Goal: Task Accomplishment & Management: Use online tool/utility

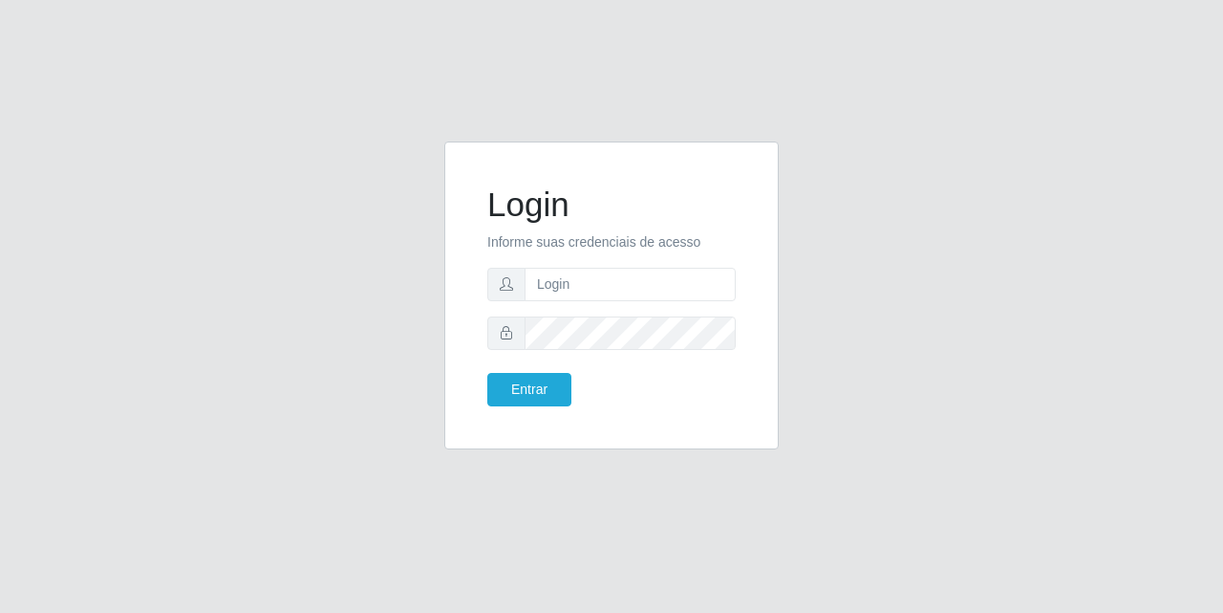
type input "[EMAIL_ADDRESS][DOMAIN_NAME]"
click at [549, 400] on button "Entrar" at bounding box center [529, 389] width 84 height 33
click at [549, 398] on button "Entrar" at bounding box center [529, 389] width 84 height 33
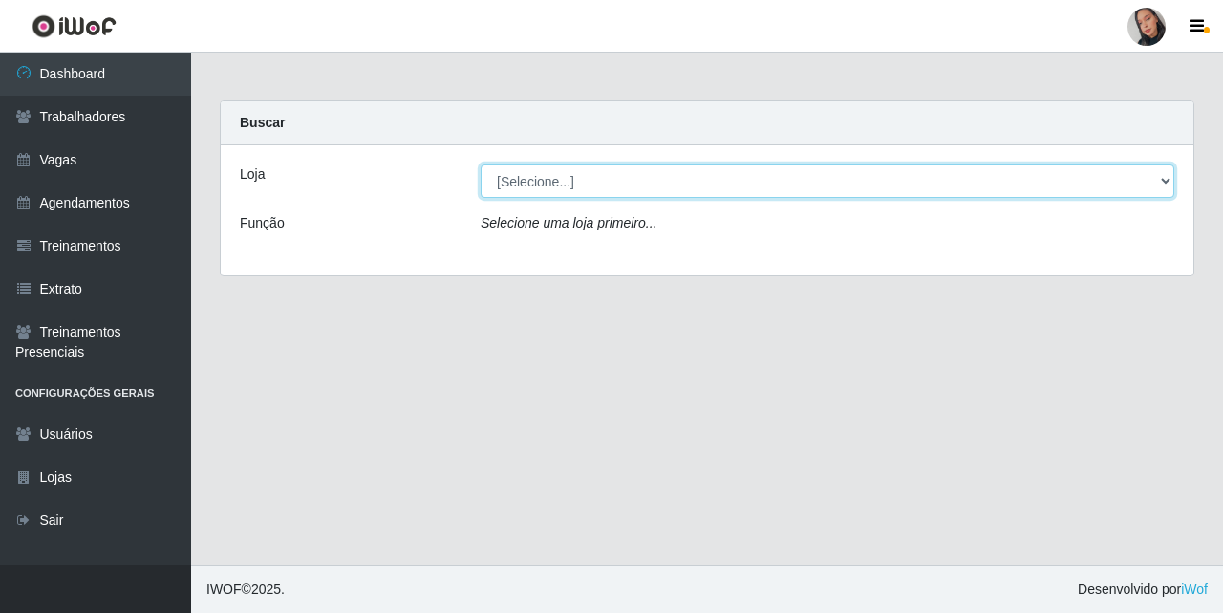
click at [664, 184] on select "[Selecione...] Supermercado [GEOGRAPHIC_DATA]" at bounding box center [828, 180] width 694 height 33
select select "165"
click at [481, 164] on select "[Selecione...] Supermercado [GEOGRAPHIC_DATA]" at bounding box center [828, 180] width 694 height 33
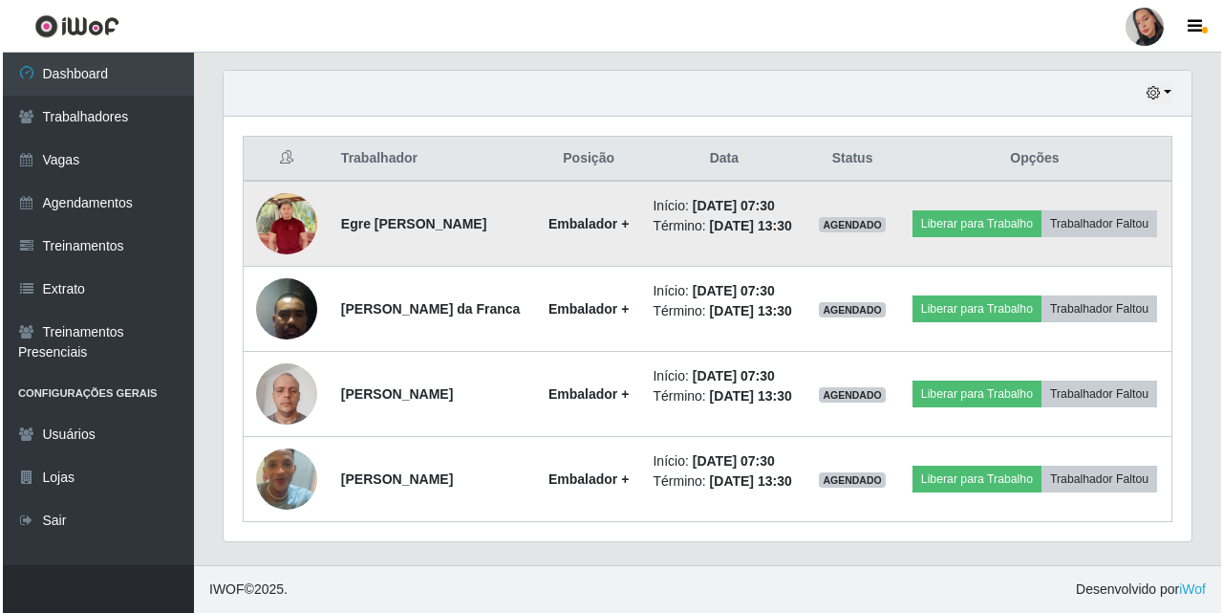
scroll to position [764, 0]
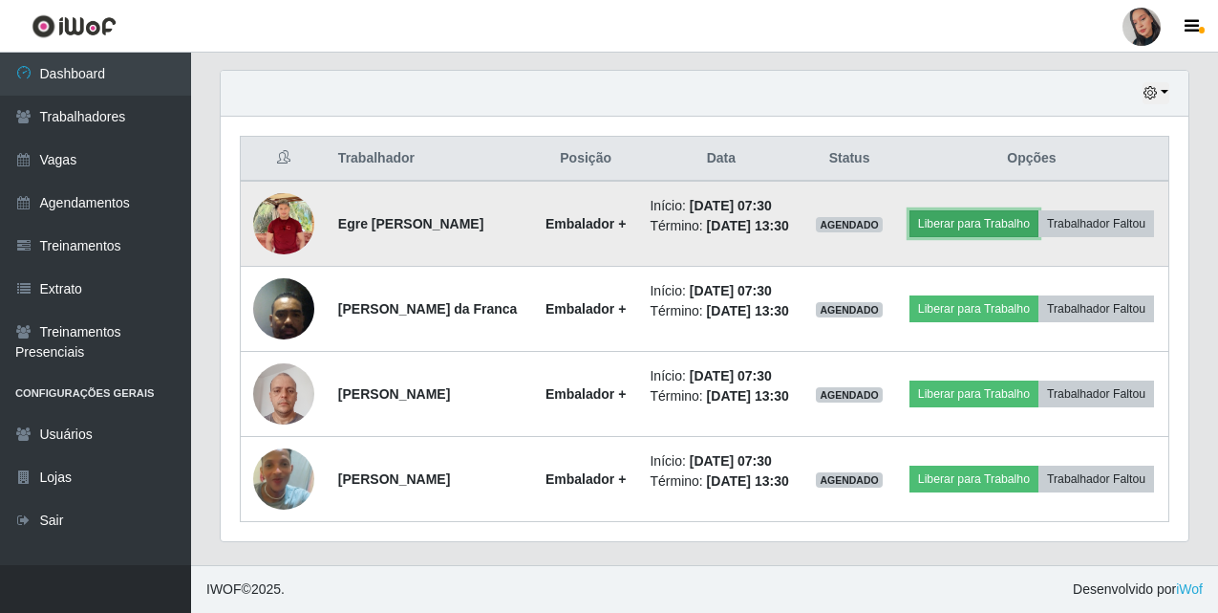
click at [1023, 210] on button "Liberar para Trabalho" at bounding box center [974, 223] width 129 height 27
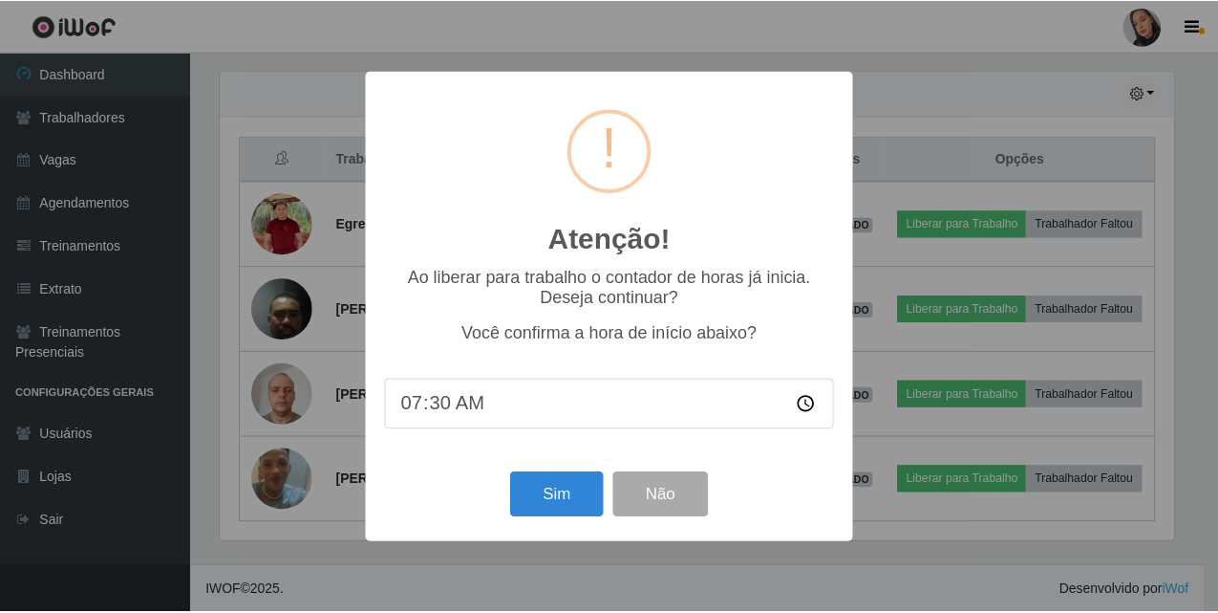
scroll to position [397, 958]
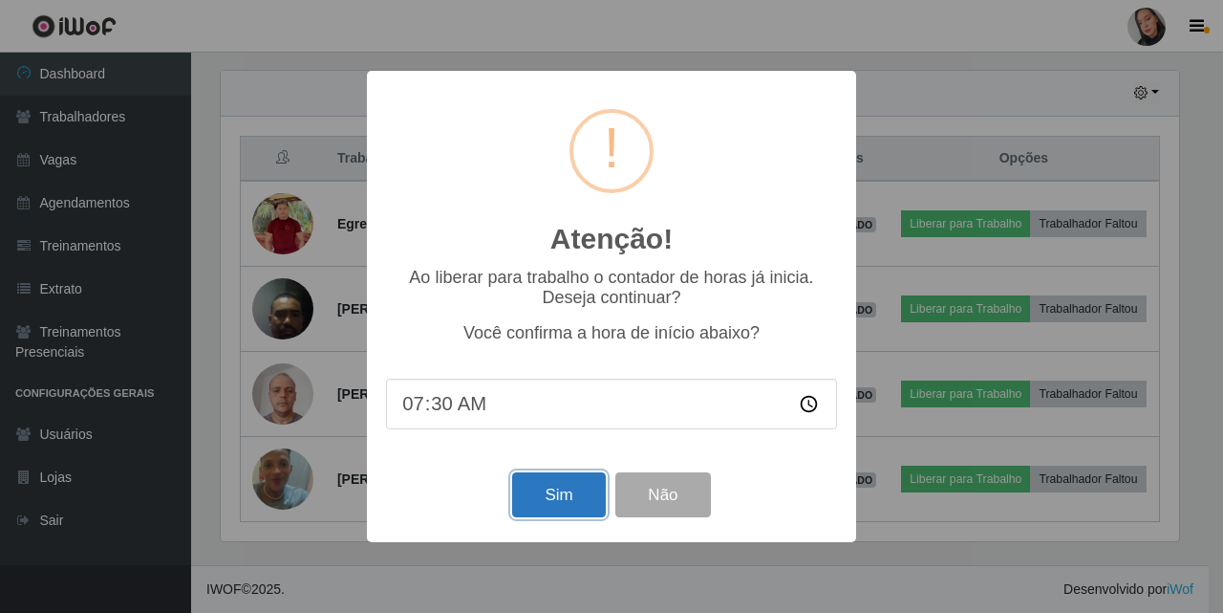
click at [552, 500] on button "Sim" at bounding box center [558, 494] width 93 height 45
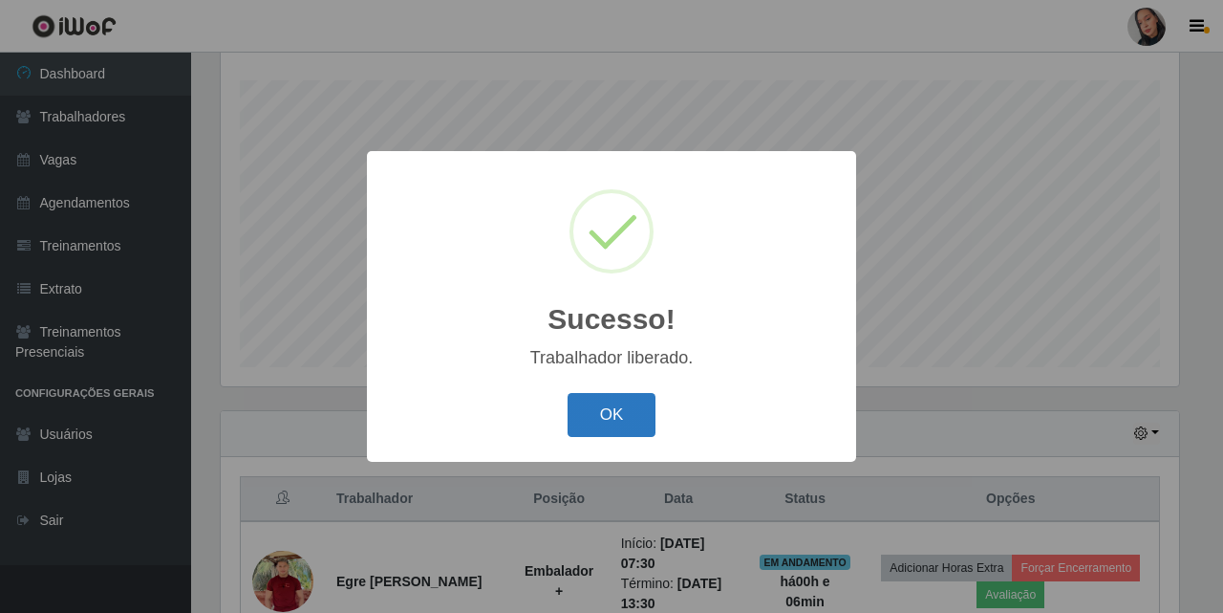
click at [595, 428] on button "OK" at bounding box center [612, 415] width 89 height 45
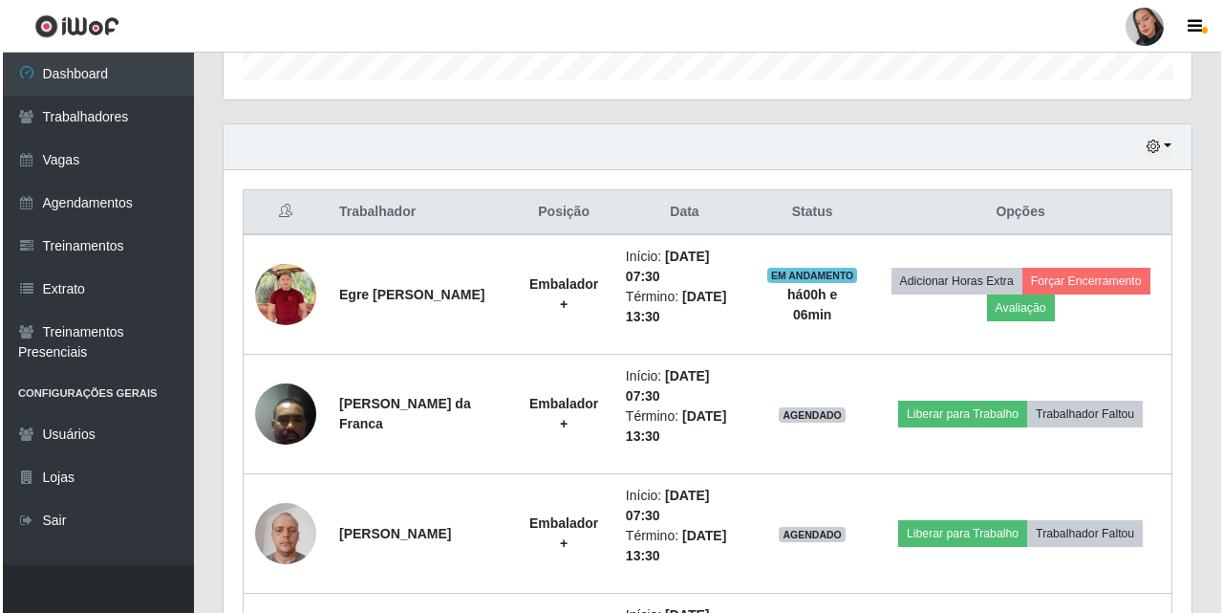
scroll to position [794, 0]
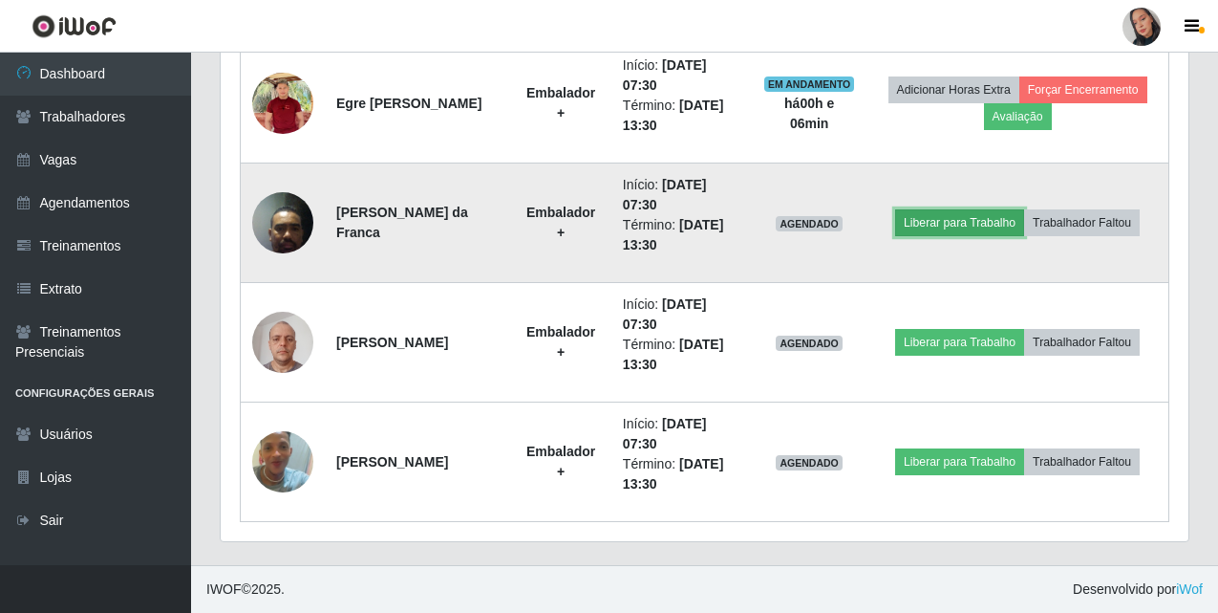
click at [1003, 224] on button "Liberar para Trabalho" at bounding box center [959, 222] width 129 height 27
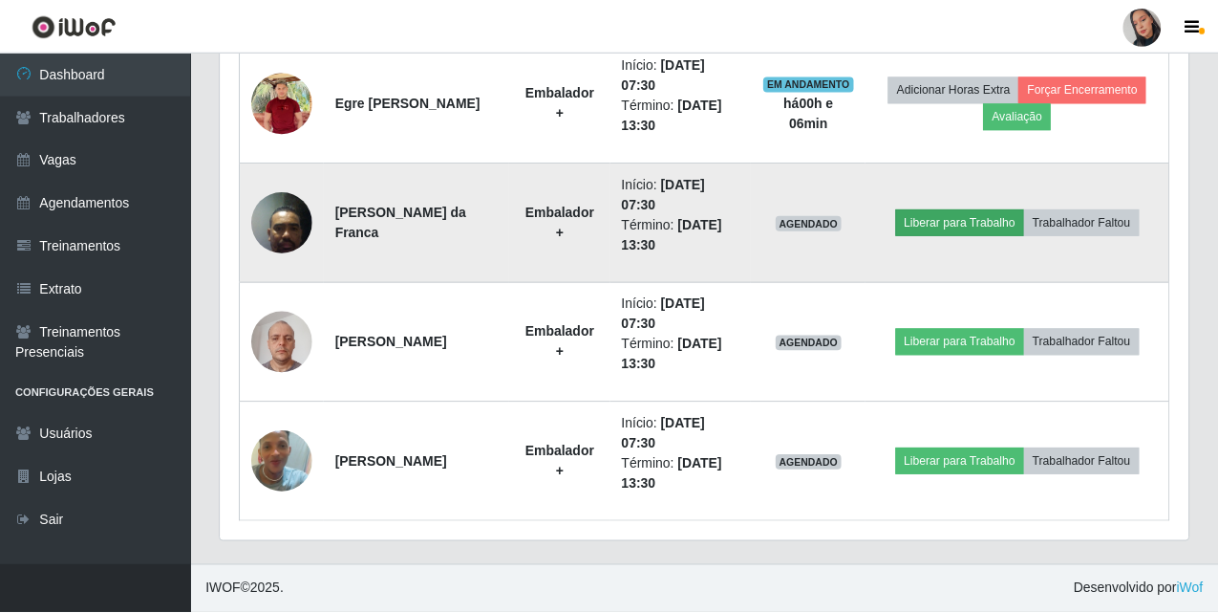
scroll to position [397, 958]
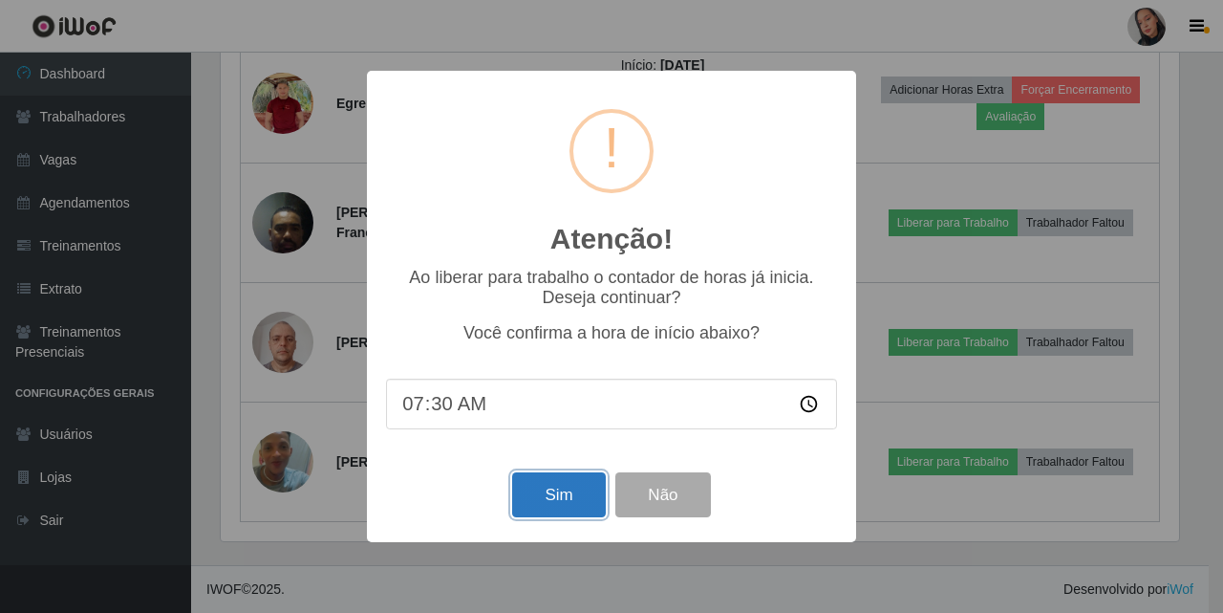
click at [548, 497] on button "Sim" at bounding box center [558, 494] width 93 height 45
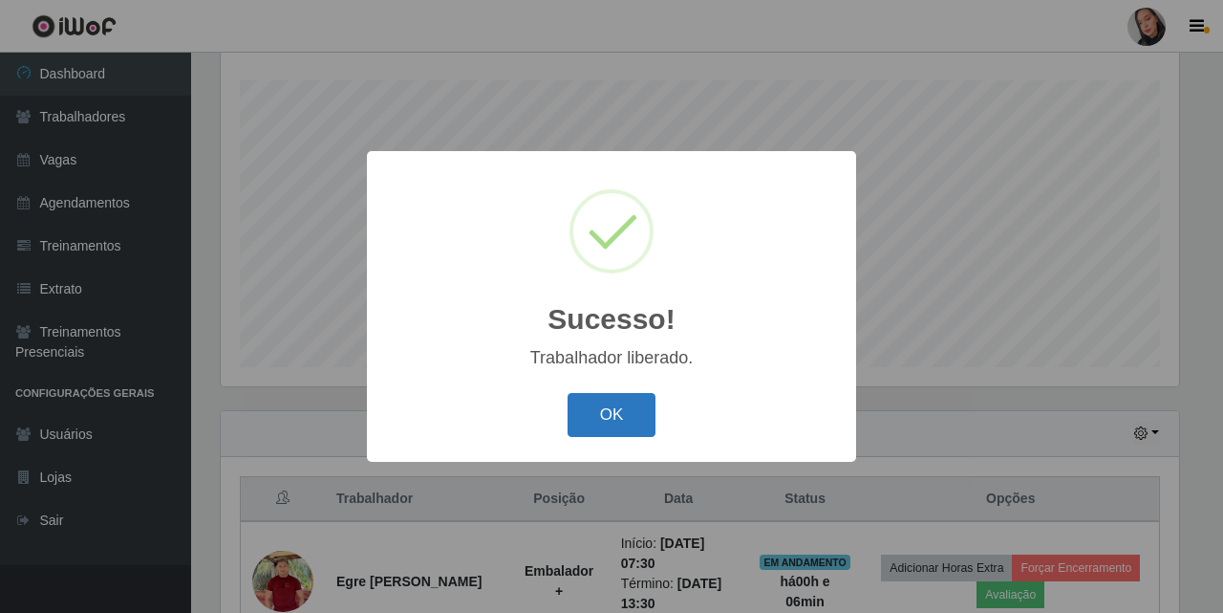
click at [598, 404] on button "OK" at bounding box center [612, 415] width 89 height 45
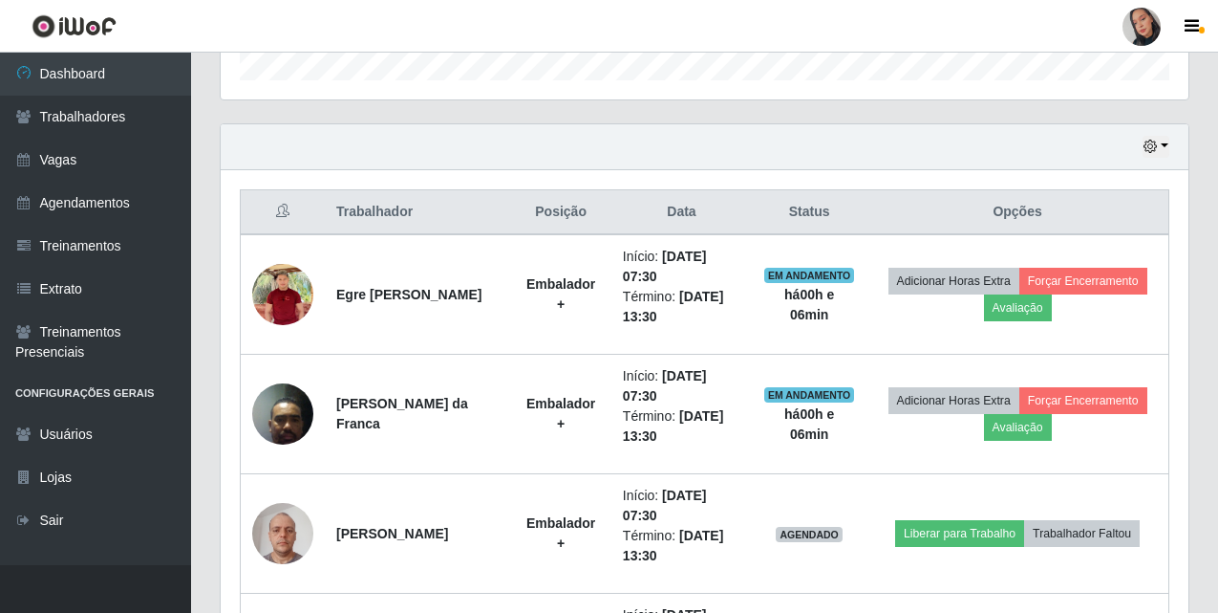
scroll to position [794, 0]
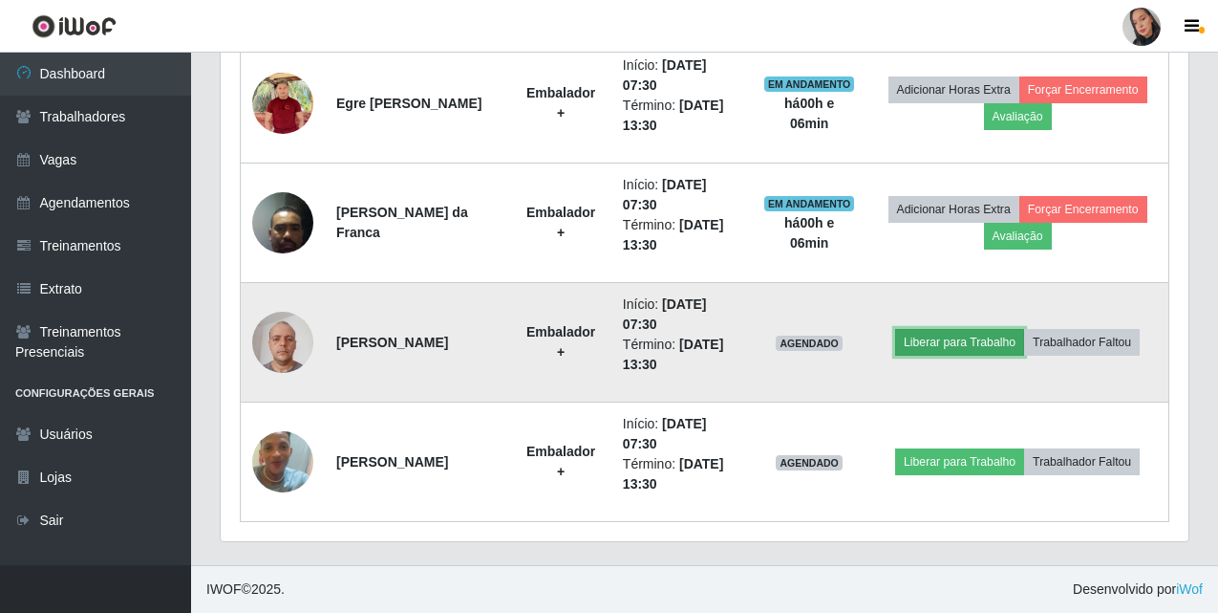
click at [1007, 336] on button "Liberar para Trabalho" at bounding box center [959, 342] width 129 height 27
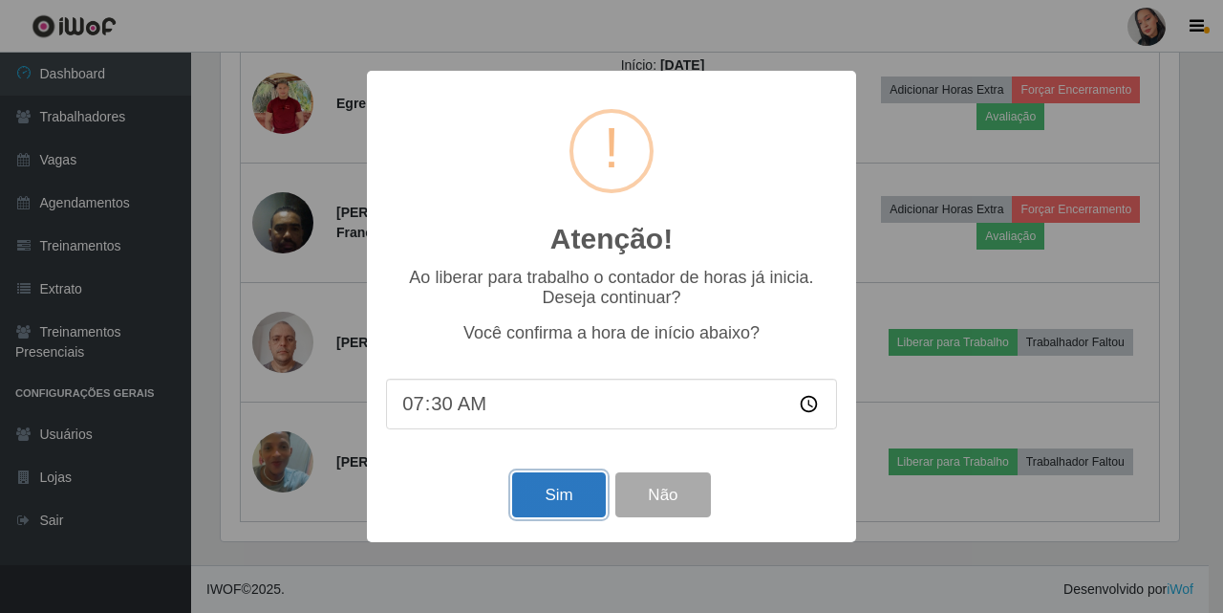
click at [556, 481] on button "Sim" at bounding box center [558, 494] width 93 height 45
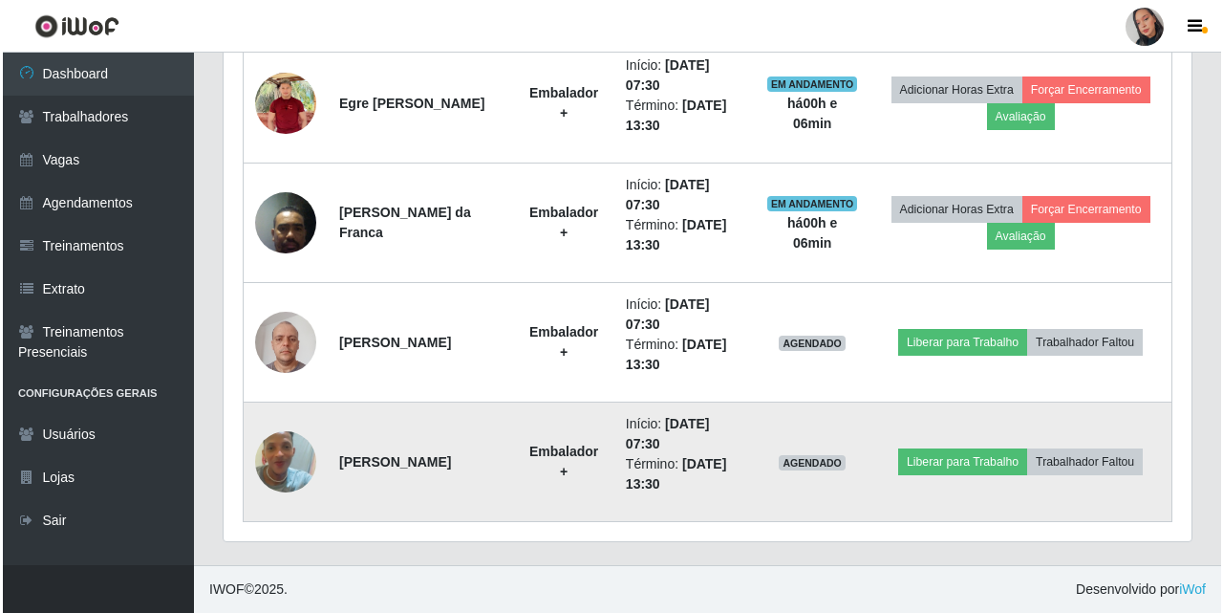
scroll to position [0, 0]
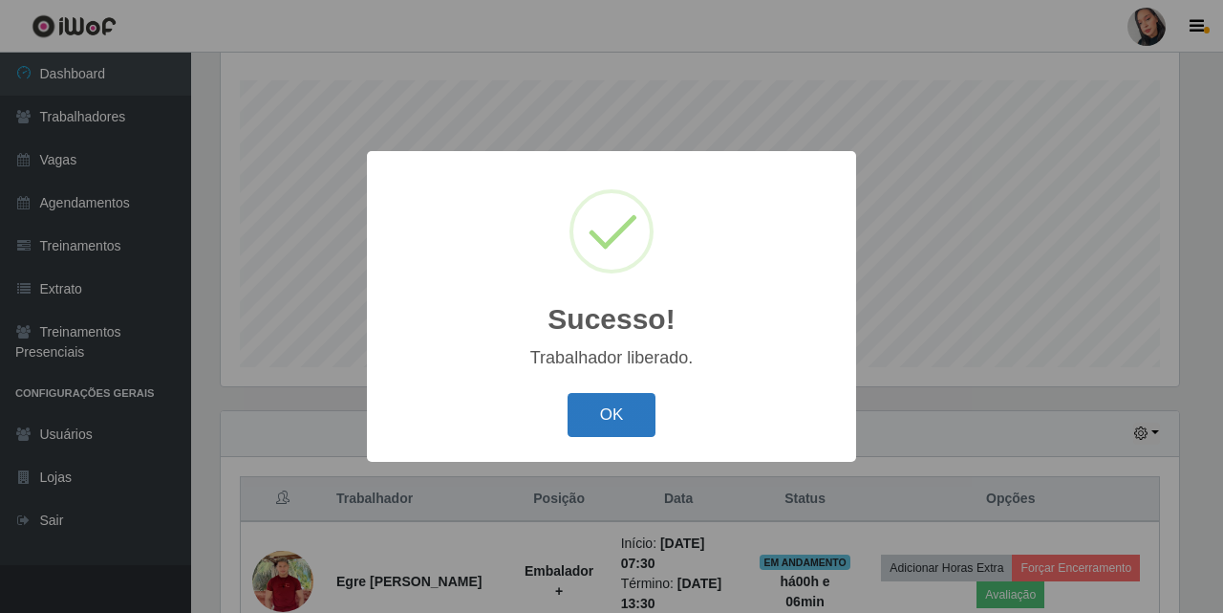
click at [582, 422] on button "OK" at bounding box center [612, 415] width 89 height 45
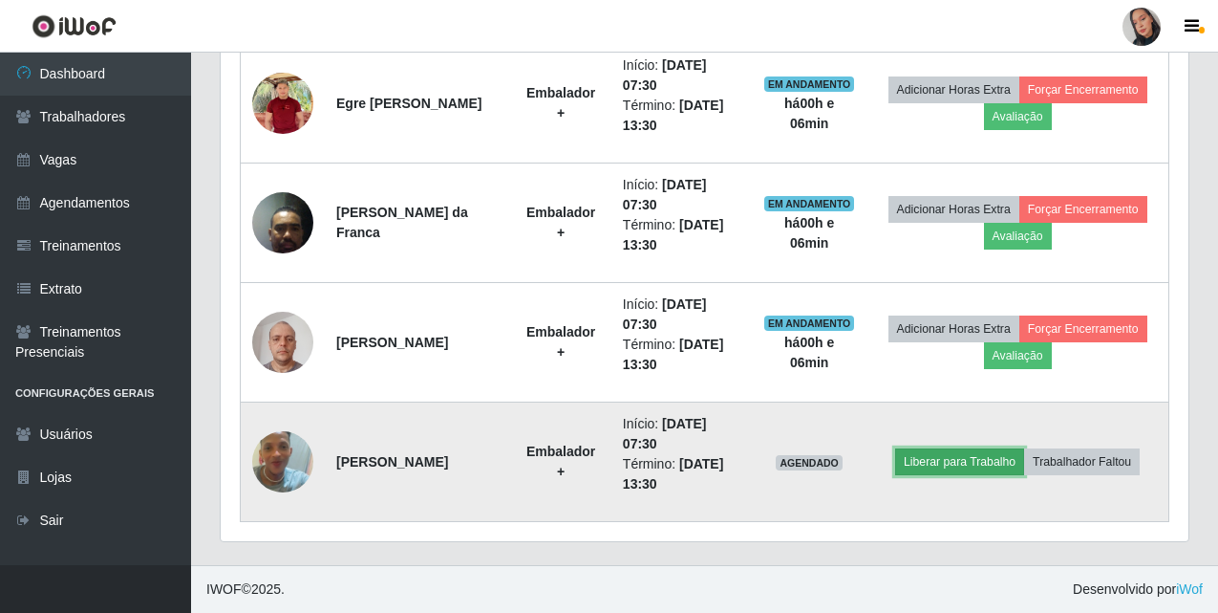
click at [937, 464] on button "Liberar para Trabalho" at bounding box center [959, 461] width 129 height 27
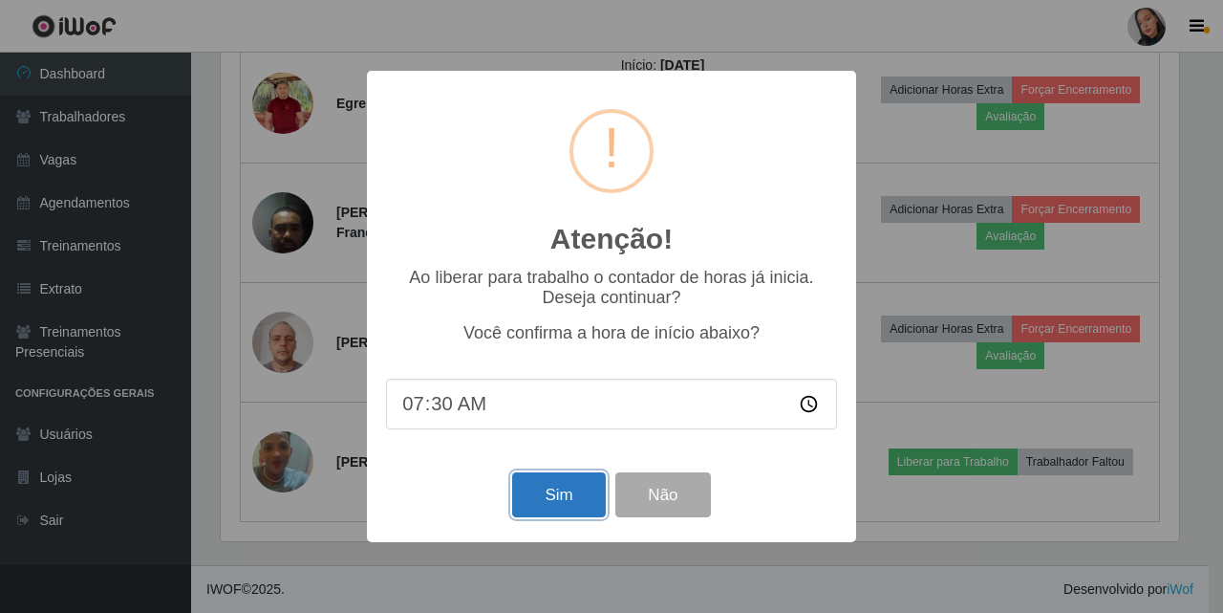
click at [550, 491] on button "Sim" at bounding box center [558, 494] width 93 height 45
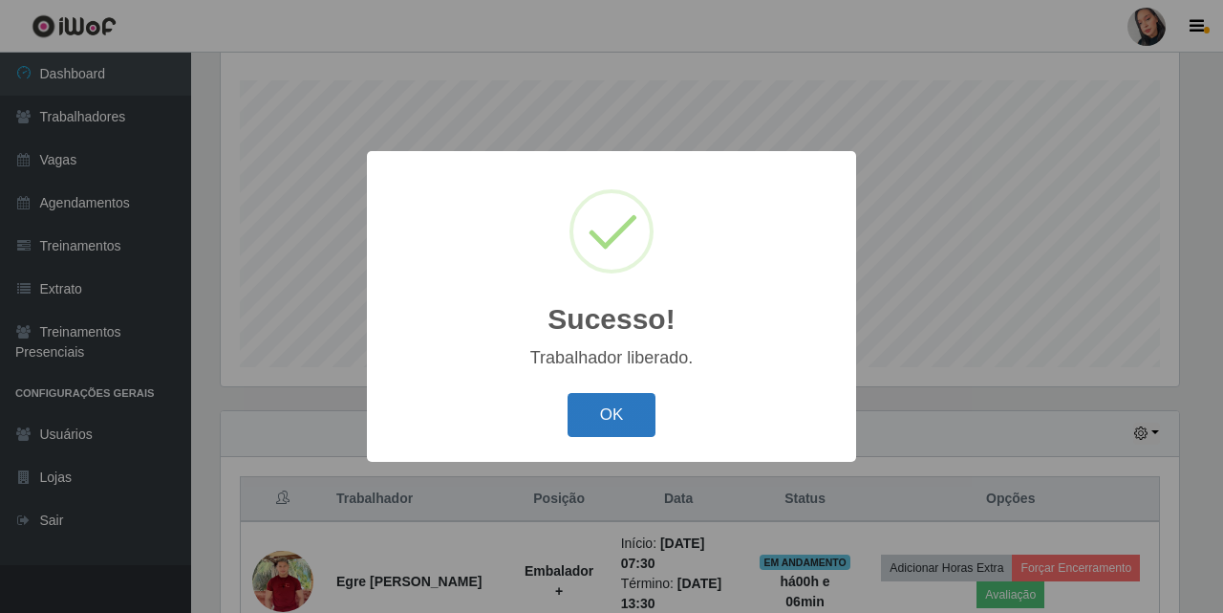
click at [591, 407] on button "OK" at bounding box center [612, 415] width 89 height 45
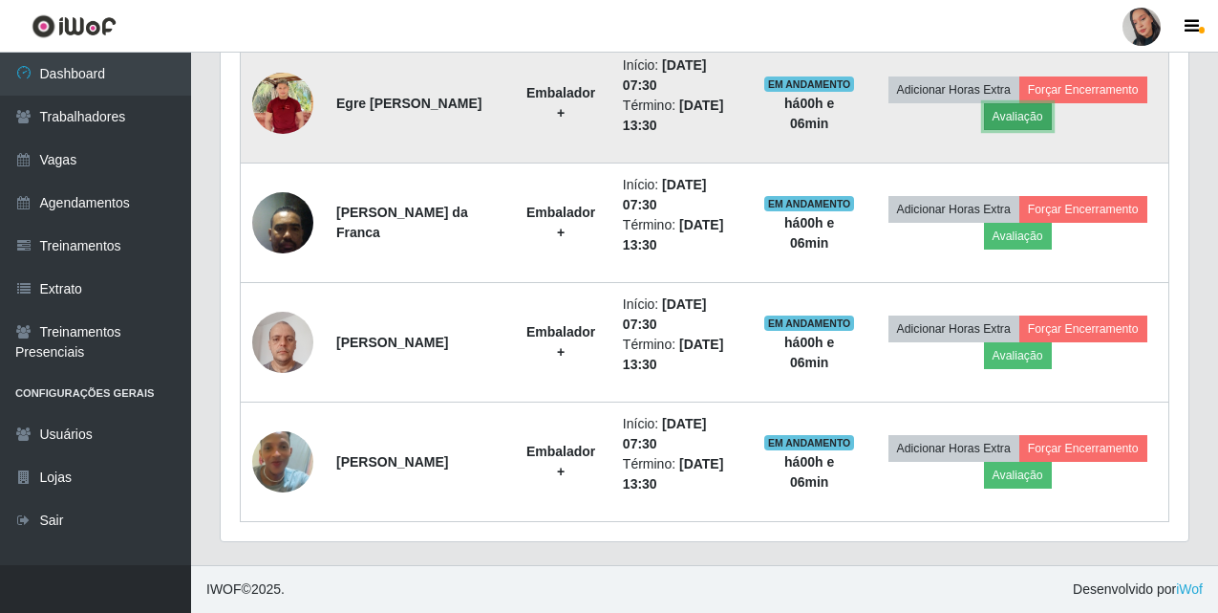
click at [1052, 116] on button "Avaliação" at bounding box center [1018, 116] width 68 height 27
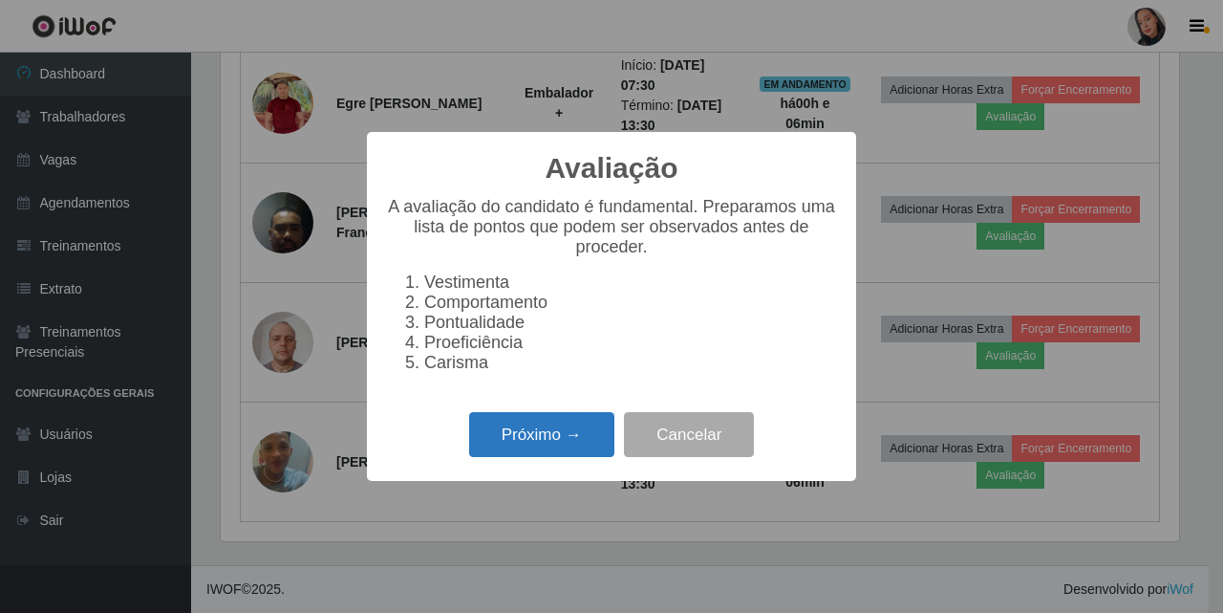
click at [525, 440] on button "Próximo →" at bounding box center [541, 434] width 145 height 45
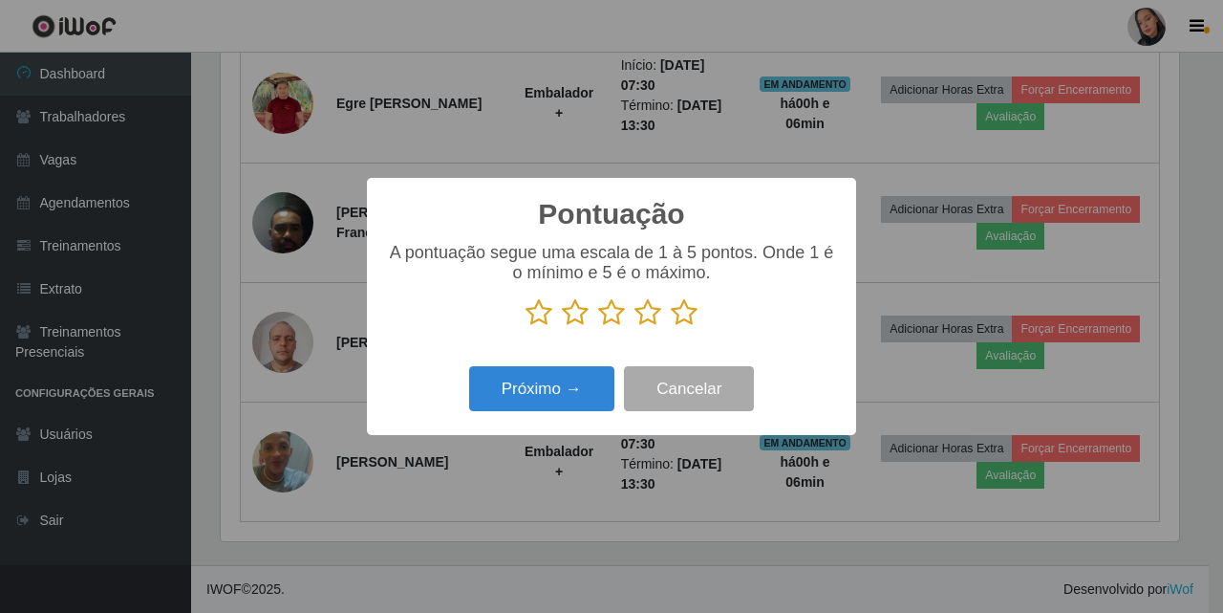
click at [685, 319] on icon at bounding box center [684, 312] width 27 height 29
click at [671, 327] on input "radio" at bounding box center [671, 327] width 0 height 0
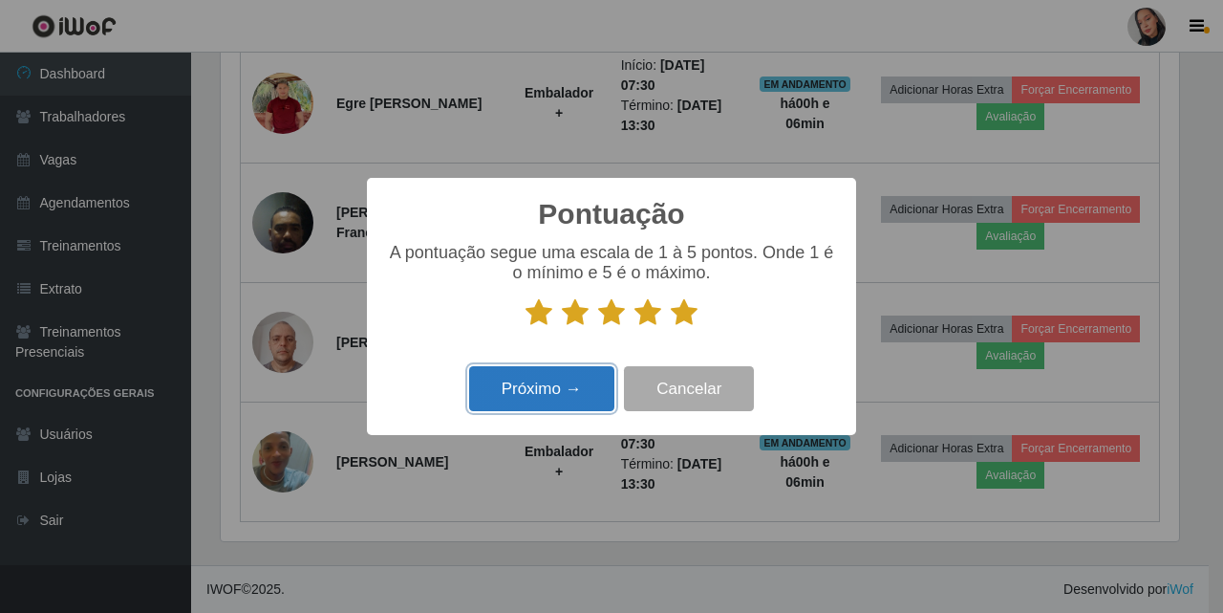
click at [524, 372] on button "Próximo →" at bounding box center [541, 388] width 145 height 45
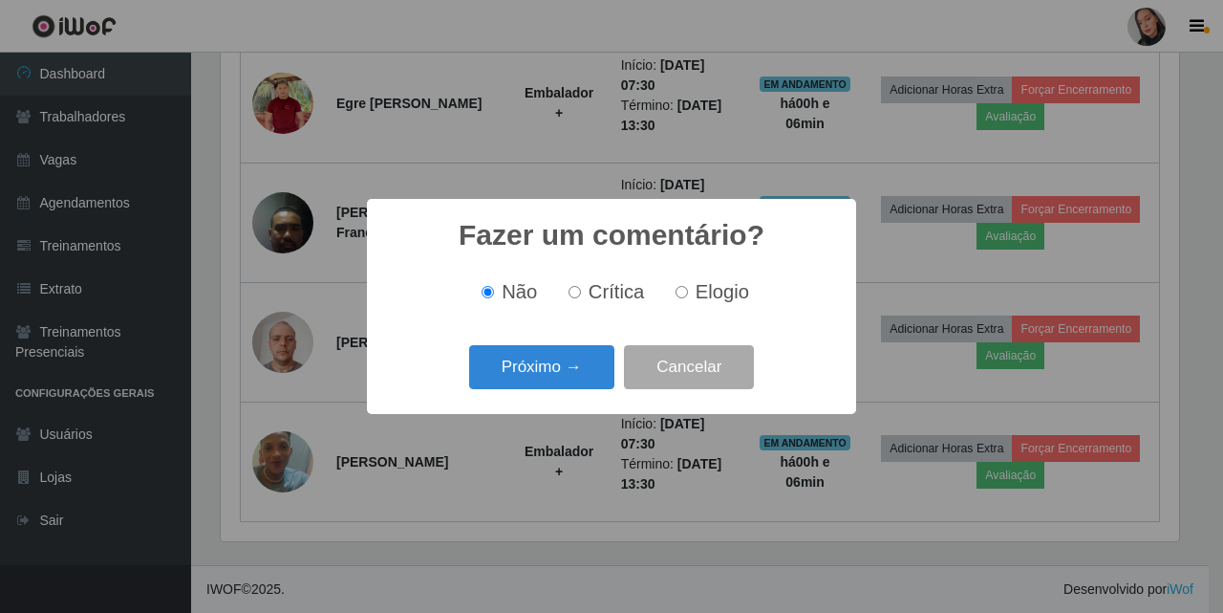
click at [535, 339] on div "Fazer um comentário? × Não Crítica Elogio Próximo → Cancelar" at bounding box center [611, 306] width 489 height 214
click at [548, 360] on button "Próximo →" at bounding box center [541, 367] width 145 height 45
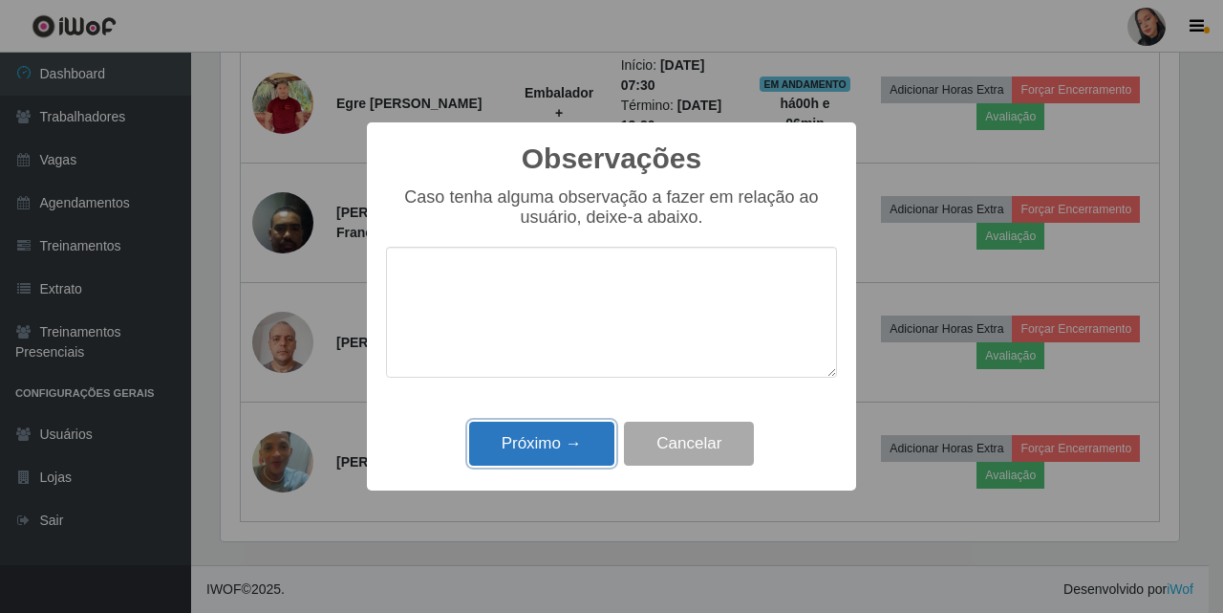
drag, startPoint x: 572, startPoint y: 434, endPoint x: 840, endPoint y: 242, distance: 329.4
click at [573, 434] on button "Próximo →" at bounding box center [541, 443] width 145 height 45
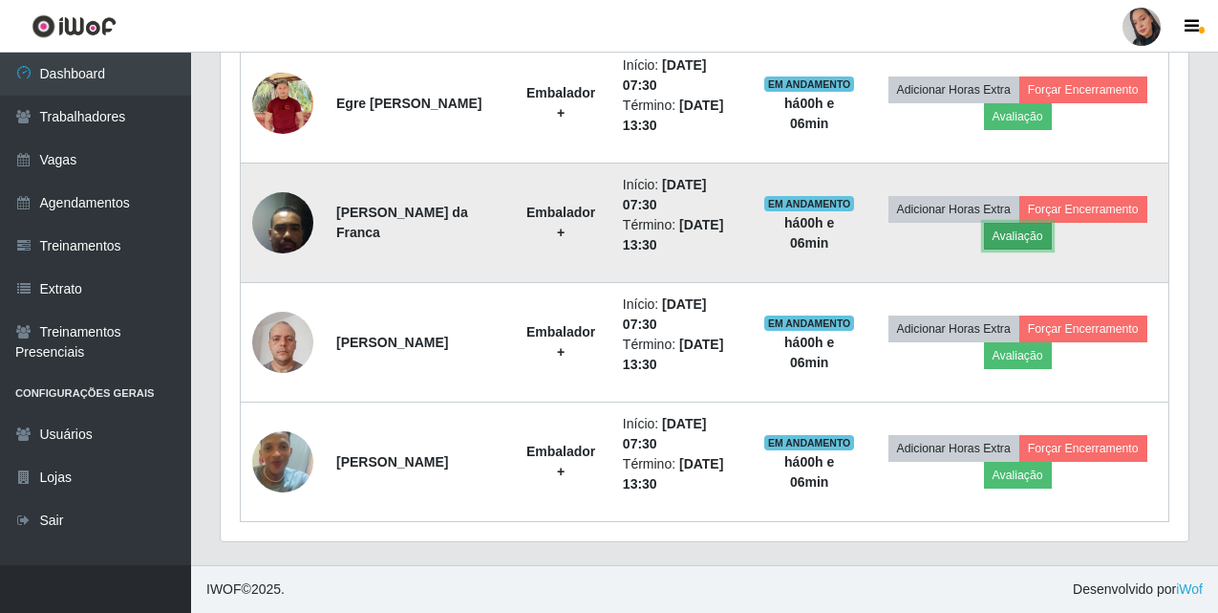
click at [1052, 231] on button "Avaliação" at bounding box center [1018, 236] width 68 height 27
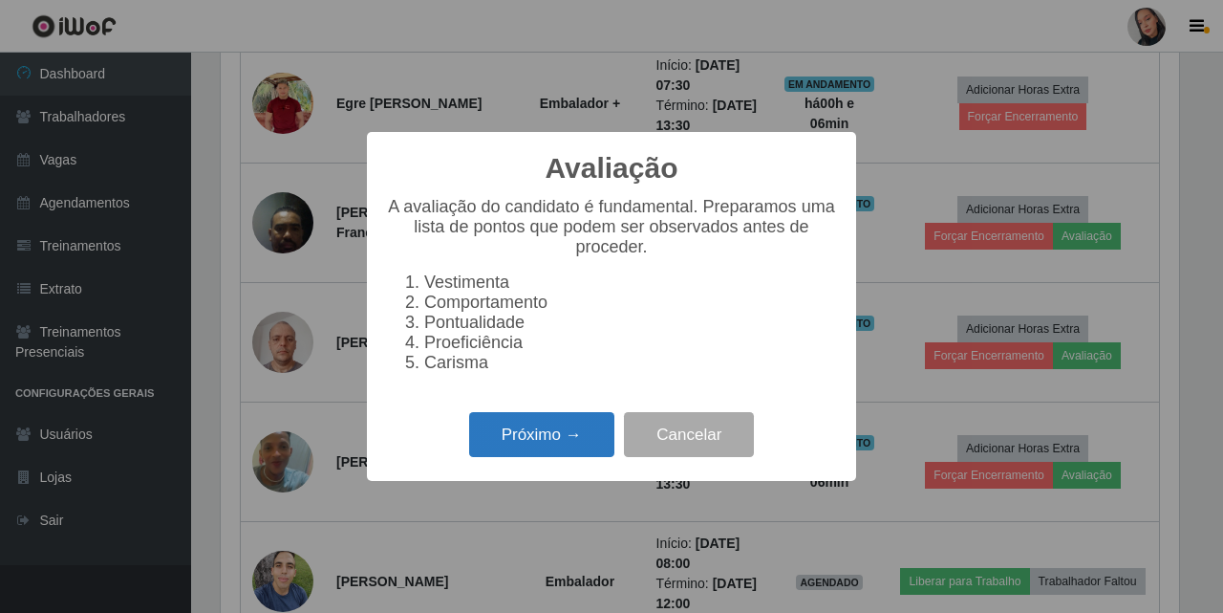
click at [561, 431] on button "Próximo →" at bounding box center [541, 434] width 145 height 45
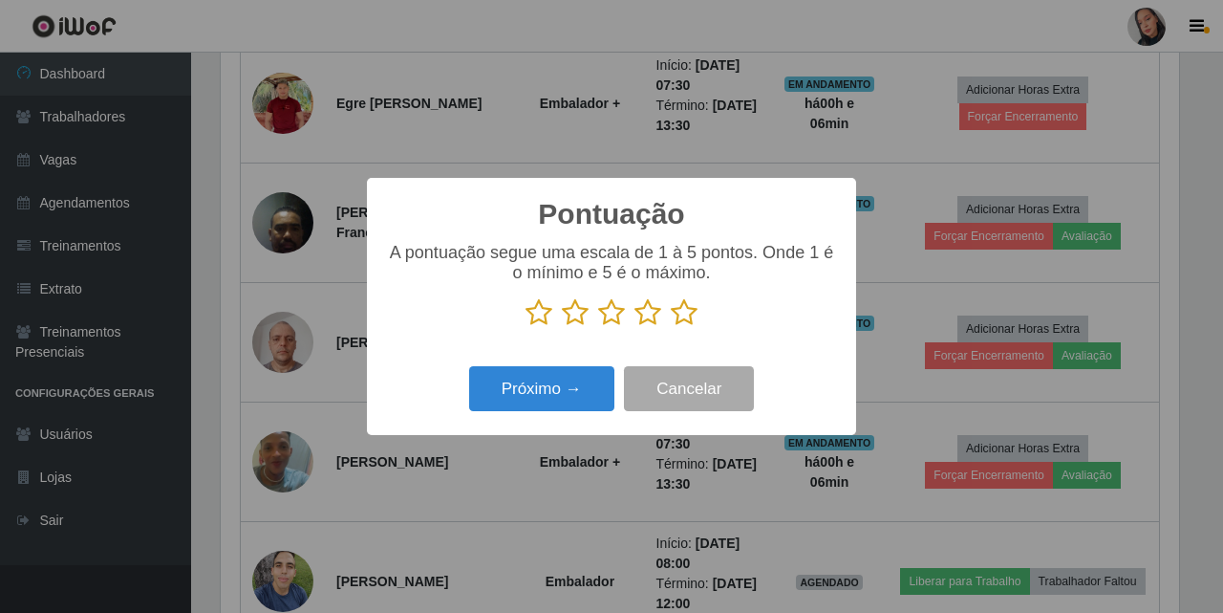
click at [696, 304] on icon at bounding box center [684, 312] width 27 height 29
click at [671, 327] on input "radio" at bounding box center [671, 327] width 0 height 0
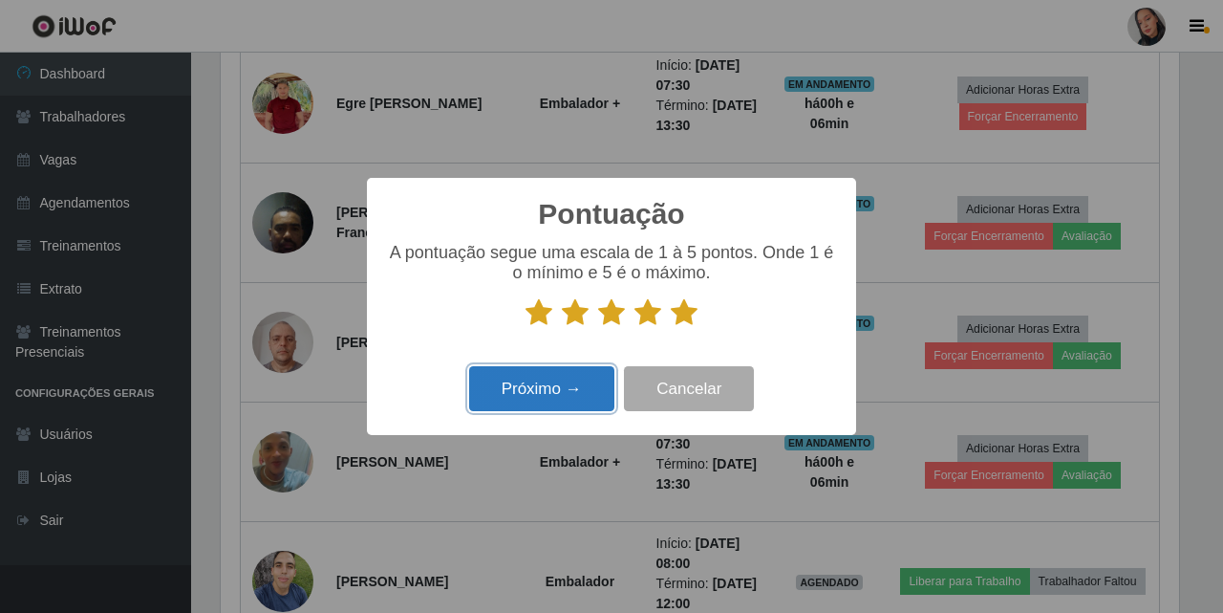
click at [541, 385] on button "Próximo →" at bounding box center [541, 388] width 145 height 45
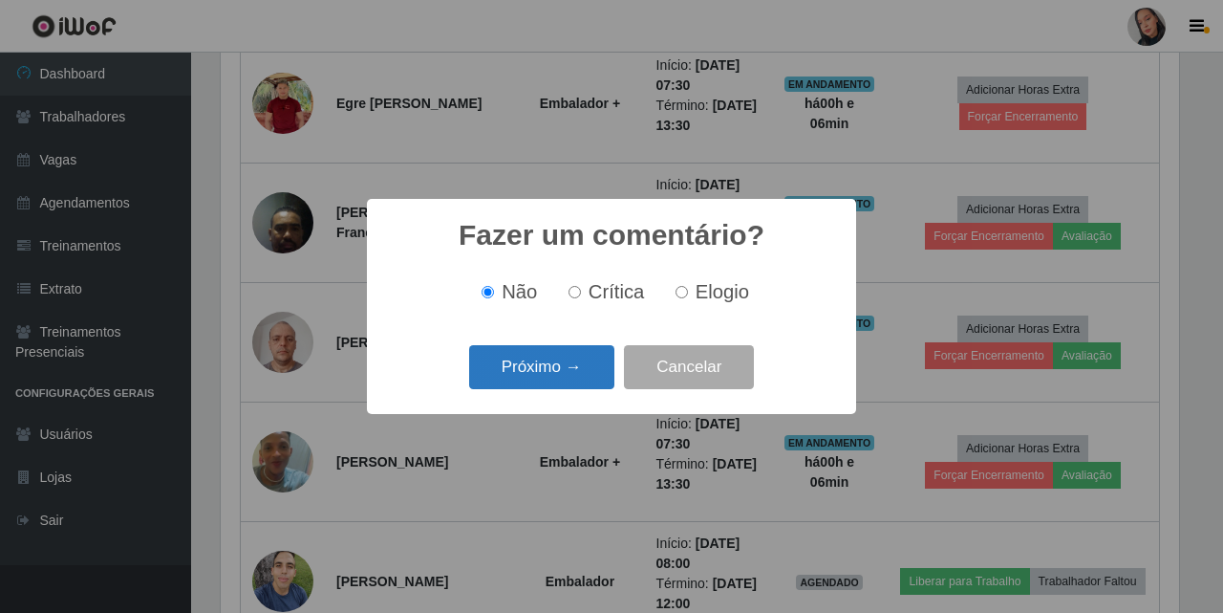
click at [549, 367] on button "Próximo →" at bounding box center [541, 367] width 145 height 45
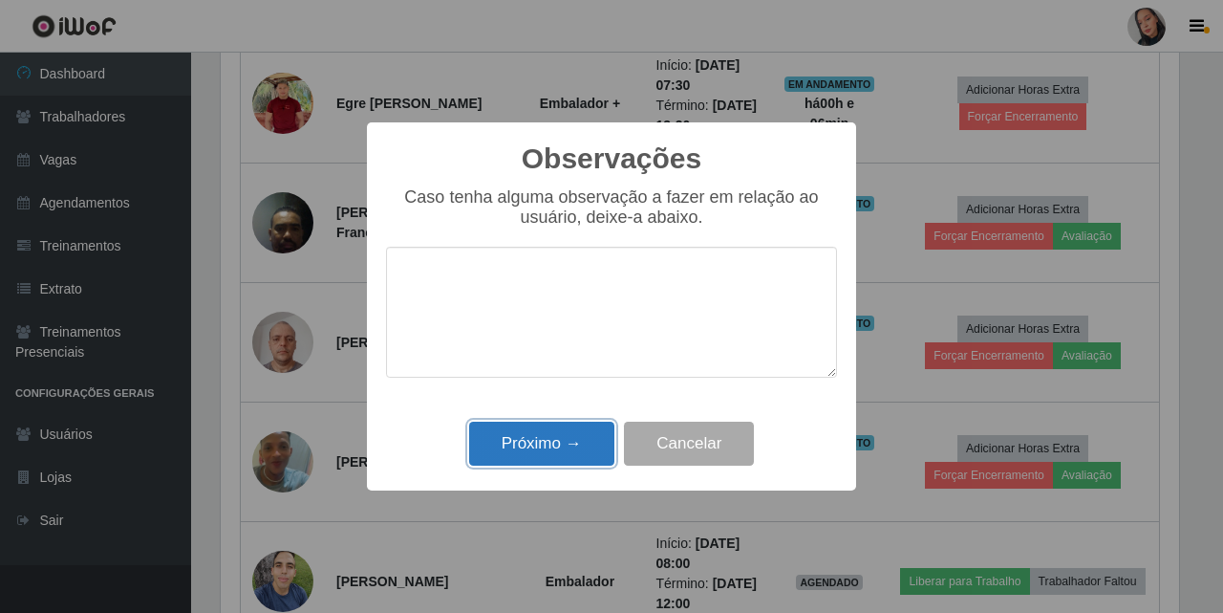
click at [565, 459] on button "Próximo →" at bounding box center [541, 443] width 145 height 45
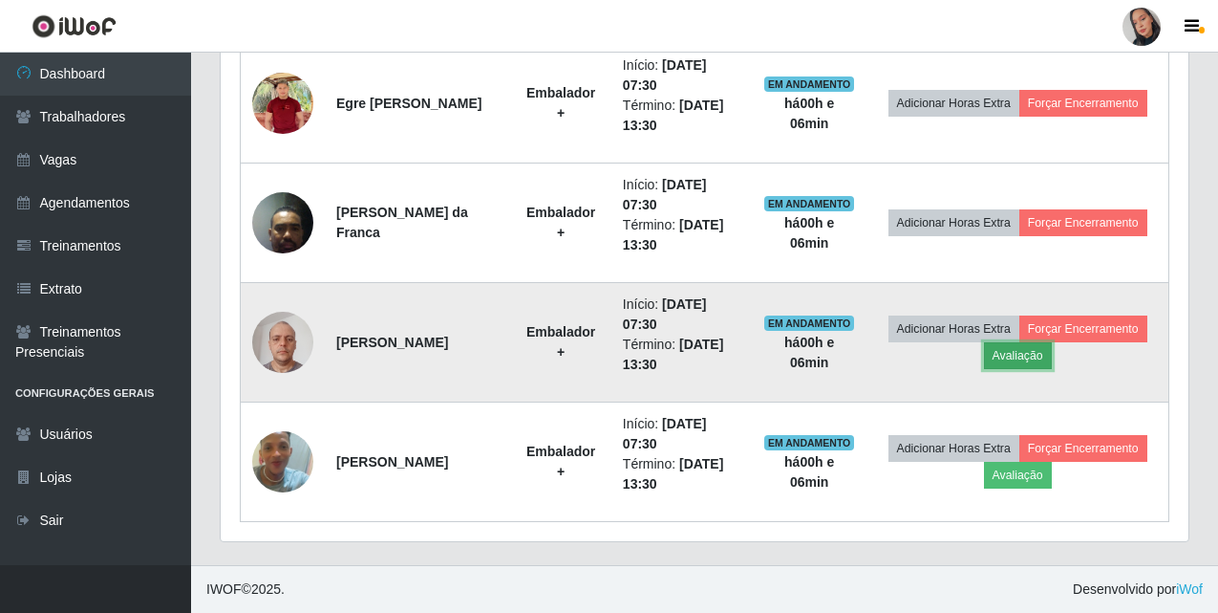
click at [1052, 358] on button "Avaliação" at bounding box center [1018, 355] width 68 height 27
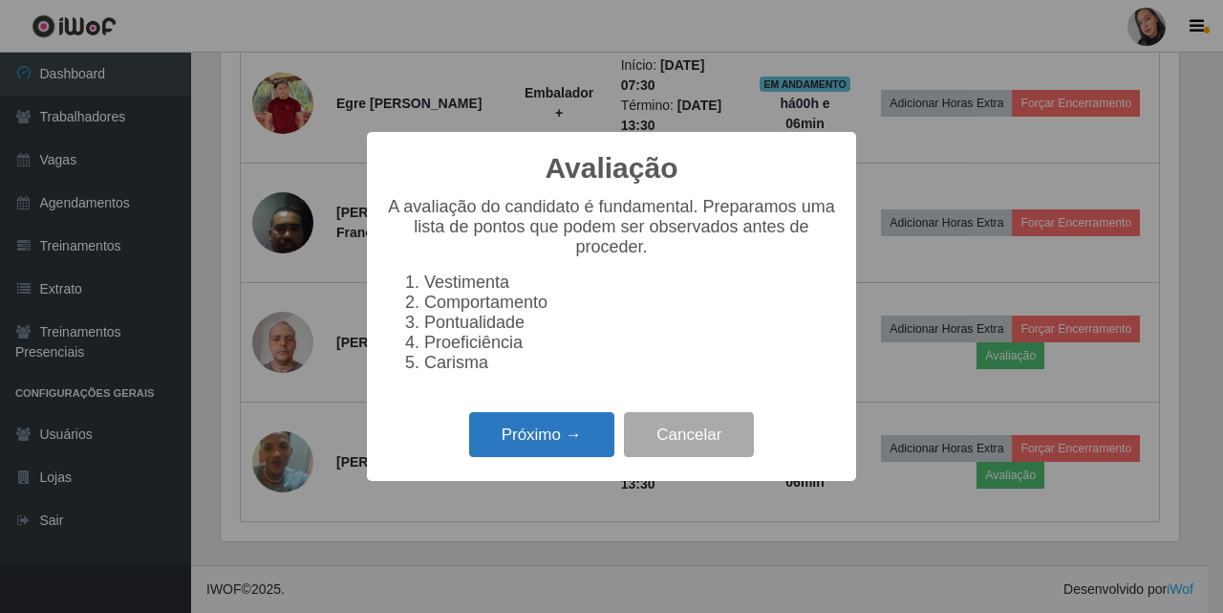
drag, startPoint x: 484, startPoint y: 473, endPoint x: 488, endPoint y: 463, distance: 10.3
click at [488, 462] on div "Próximo → Cancelar" at bounding box center [611, 434] width 451 height 54
click at [491, 457] on button "Próximo →" at bounding box center [541, 434] width 145 height 45
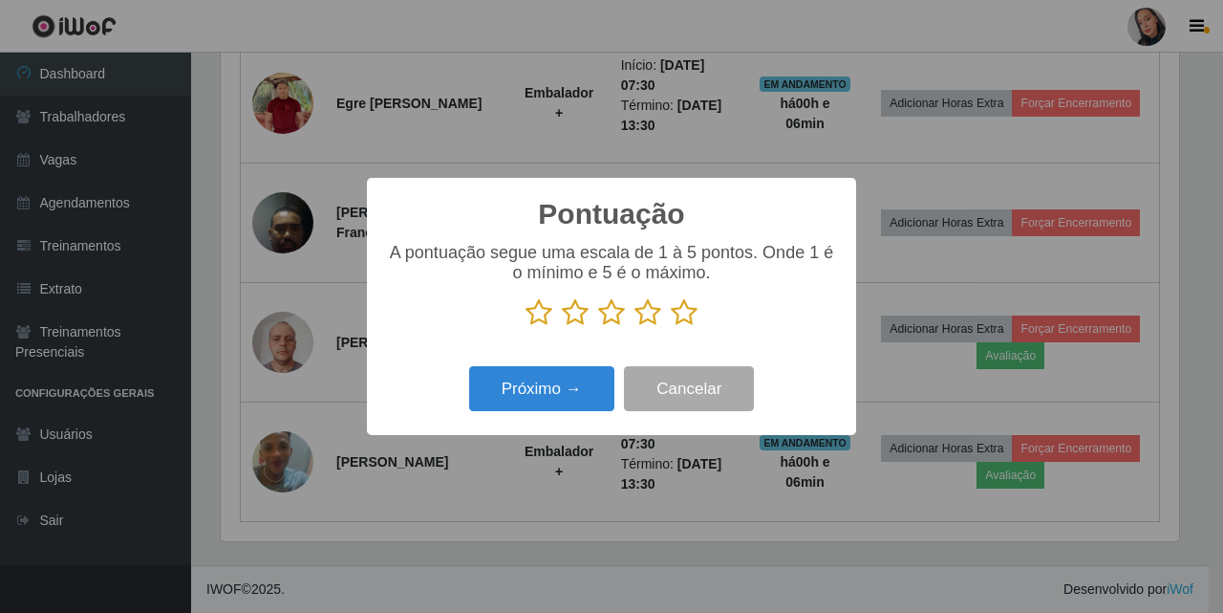
drag, startPoint x: 689, startPoint y: 324, endPoint x: 659, endPoint y: 332, distance: 30.6
click at [688, 324] on icon at bounding box center [684, 312] width 27 height 29
click at [671, 327] on input "radio" at bounding box center [671, 327] width 0 height 0
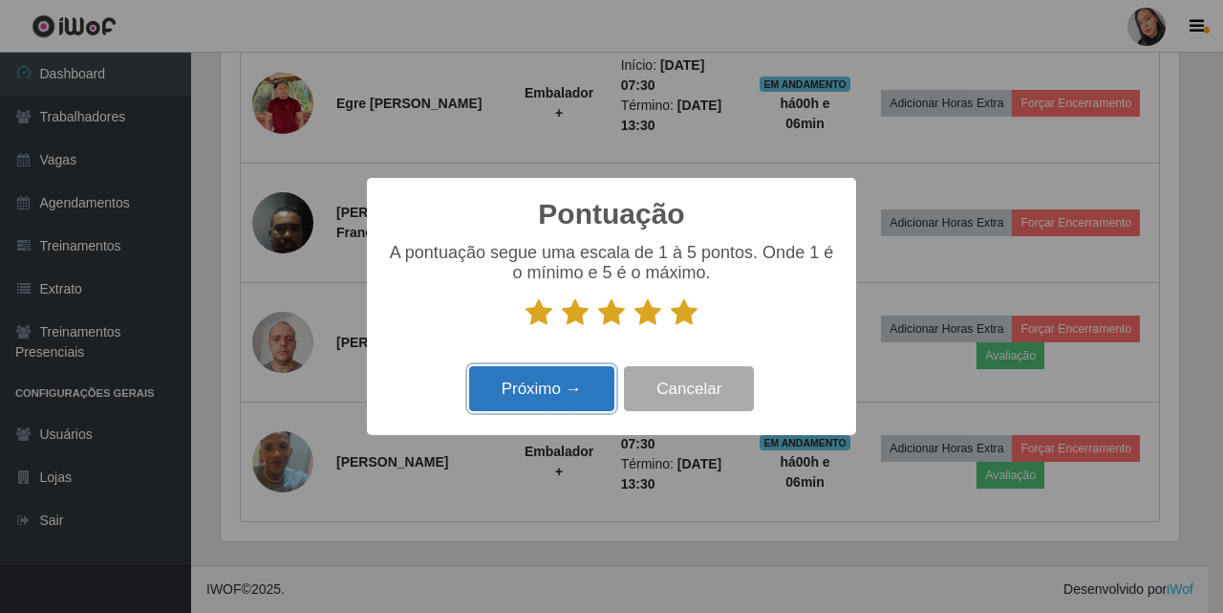
click at [582, 411] on button "Próximo →" at bounding box center [541, 388] width 145 height 45
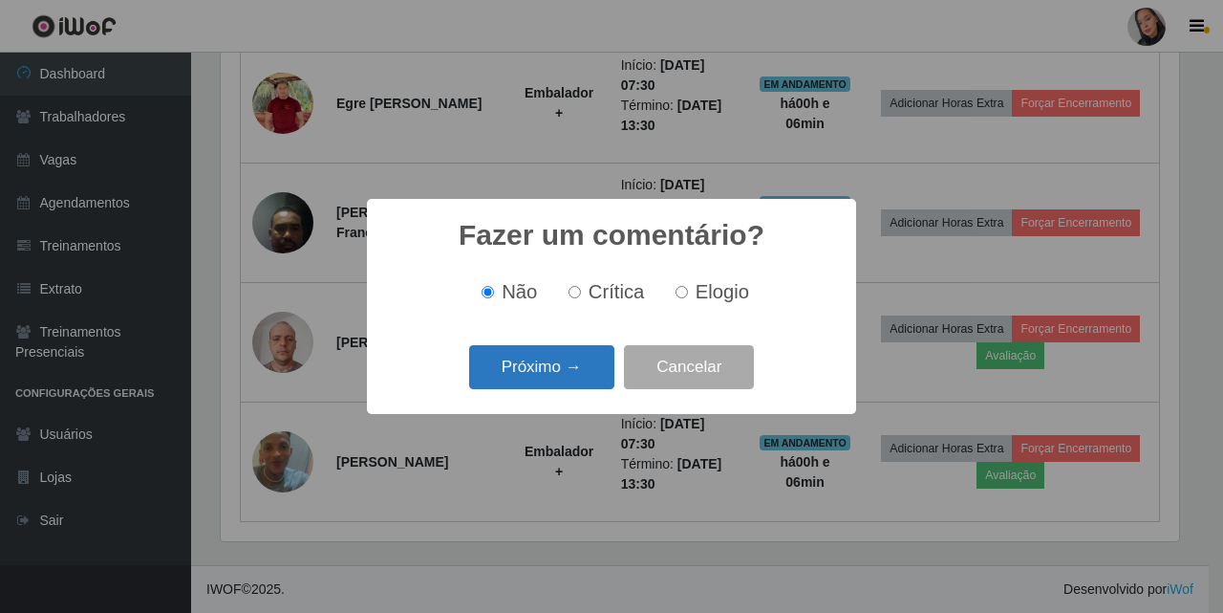
click at [523, 385] on button "Próximo →" at bounding box center [541, 367] width 145 height 45
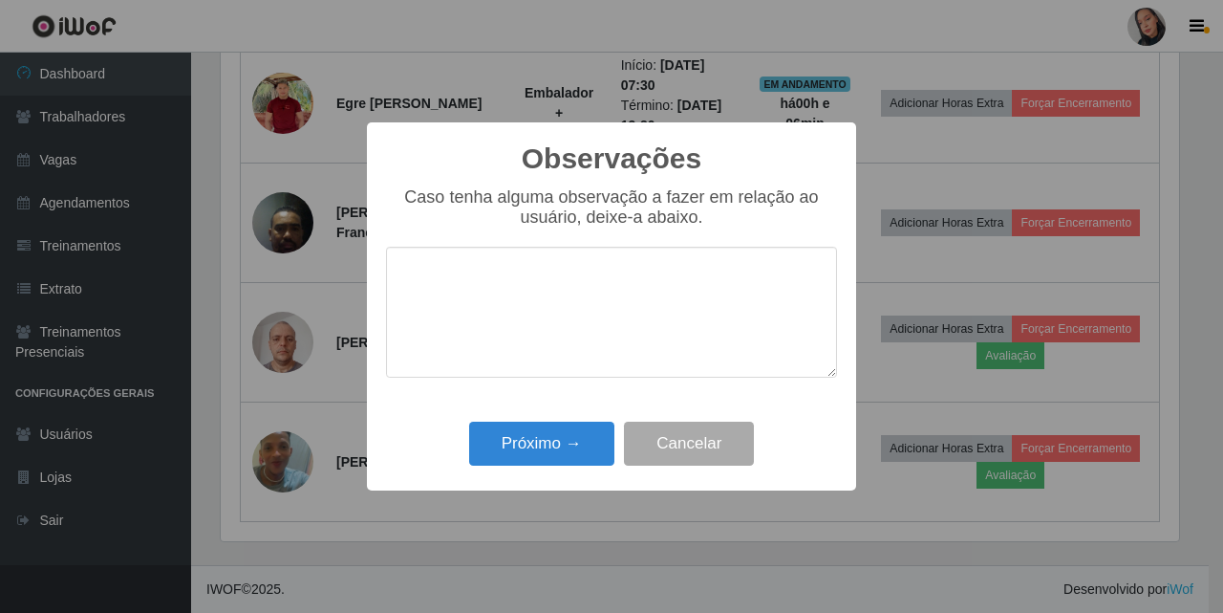
click at [527, 420] on div "Próximo → Cancelar" at bounding box center [611, 443] width 451 height 54
drag, startPoint x: 561, startPoint y: 441, endPoint x: 677, endPoint y: 428, distance: 116.4
click at [561, 442] on button "Próximo →" at bounding box center [541, 443] width 145 height 45
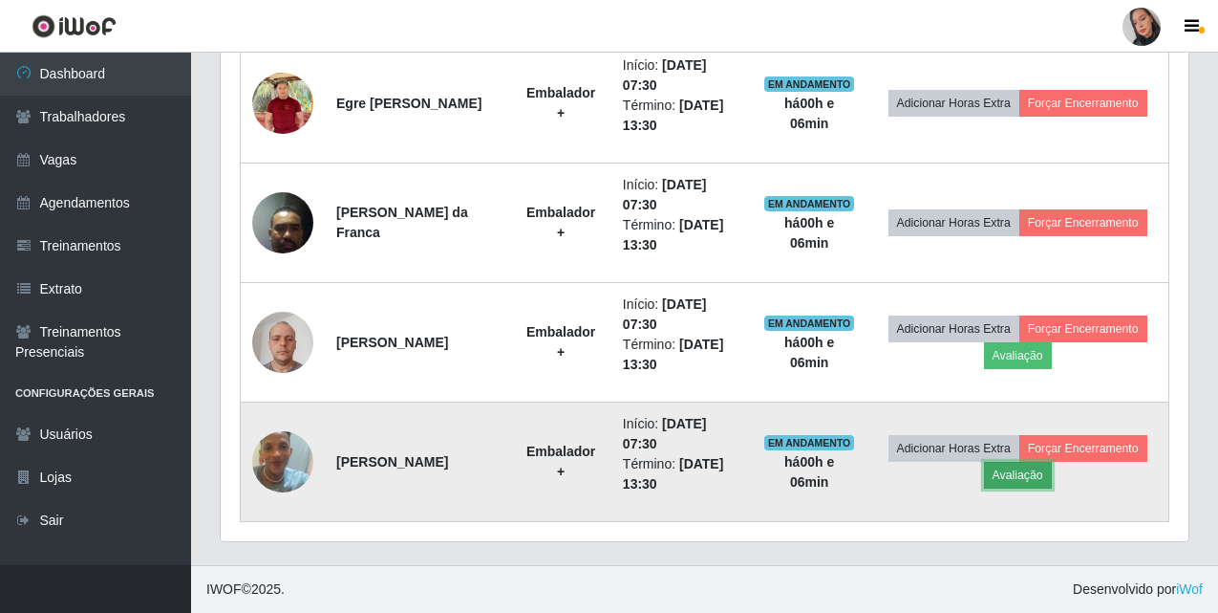
click at [1052, 475] on button "Avaliação" at bounding box center [1018, 475] width 68 height 27
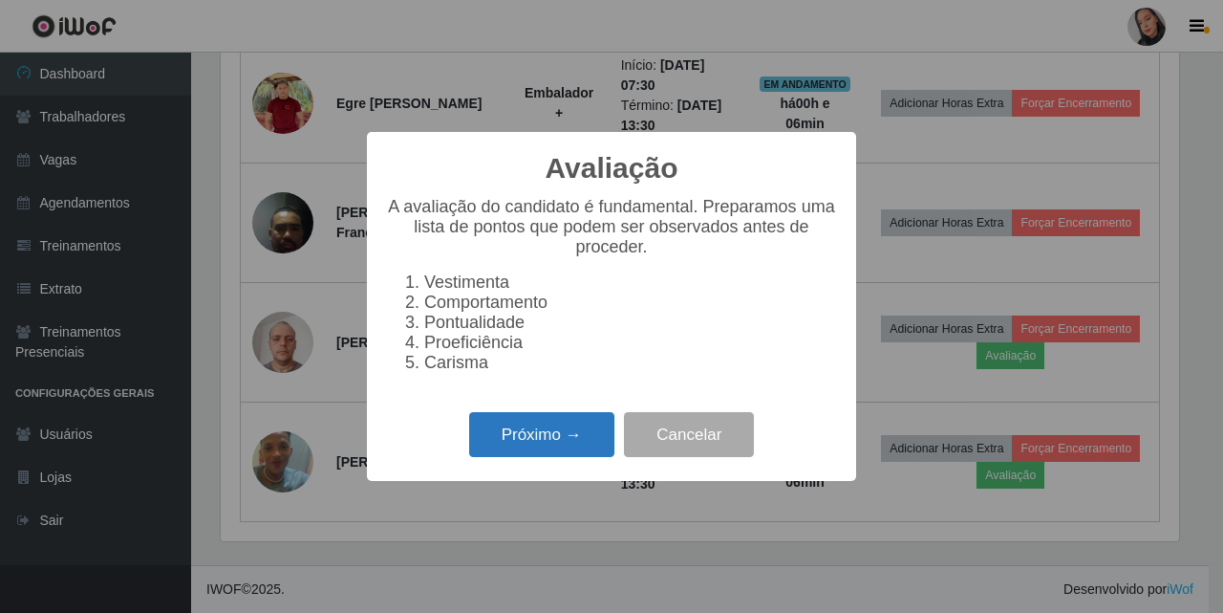
click at [513, 457] on button "Próximo →" at bounding box center [541, 434] width 145 height 45
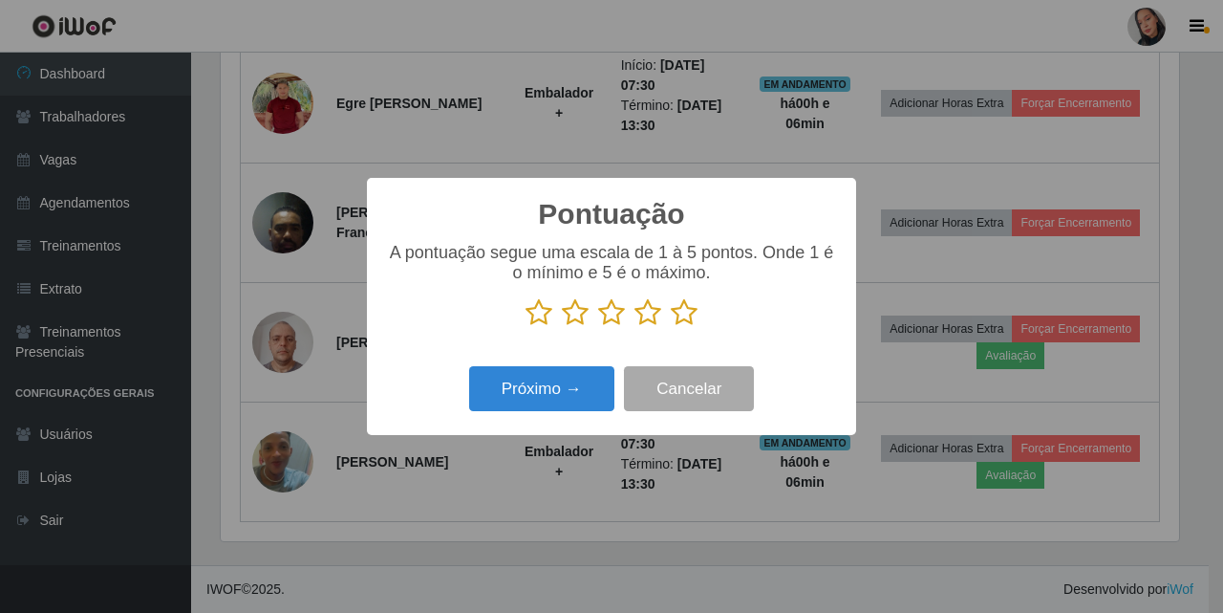
click at [680, 319] on icon at bounding box center [684, 312] width 27 height 29
click at [671, 327] on input "radio" at bounding box center [671, 327] width 0 height 0
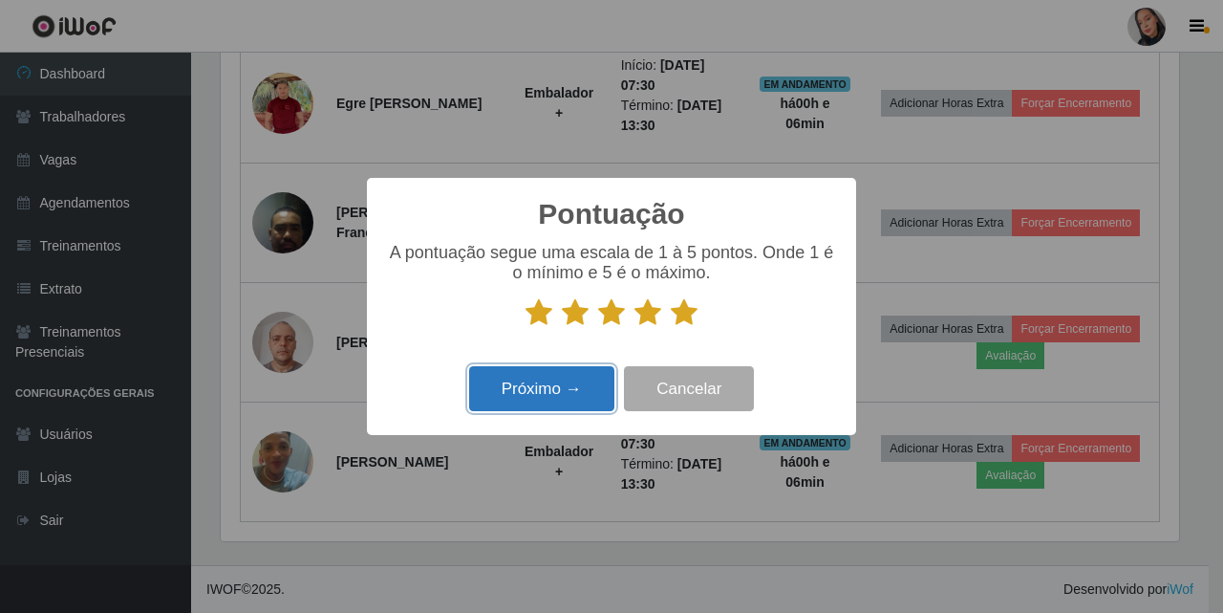
click at [559, 382] on button "Próximo →" at bounding box center [541, 388] width 145 height 45
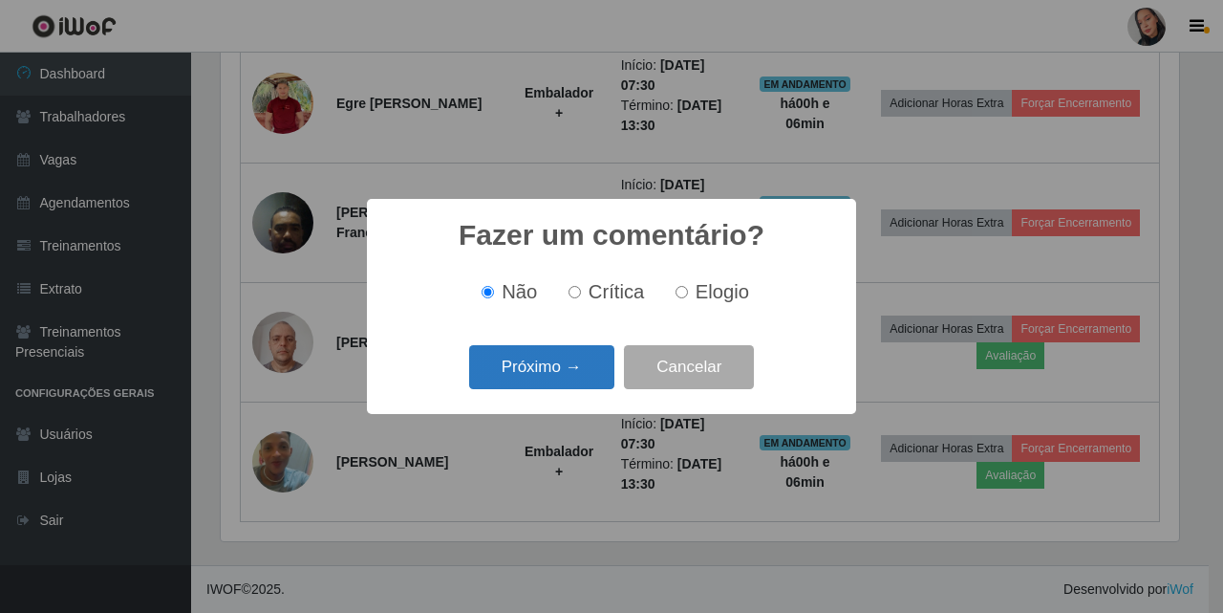
click at [541, 376] on button "Próximo →" at bounding box center [541, 367] width 145 height 45
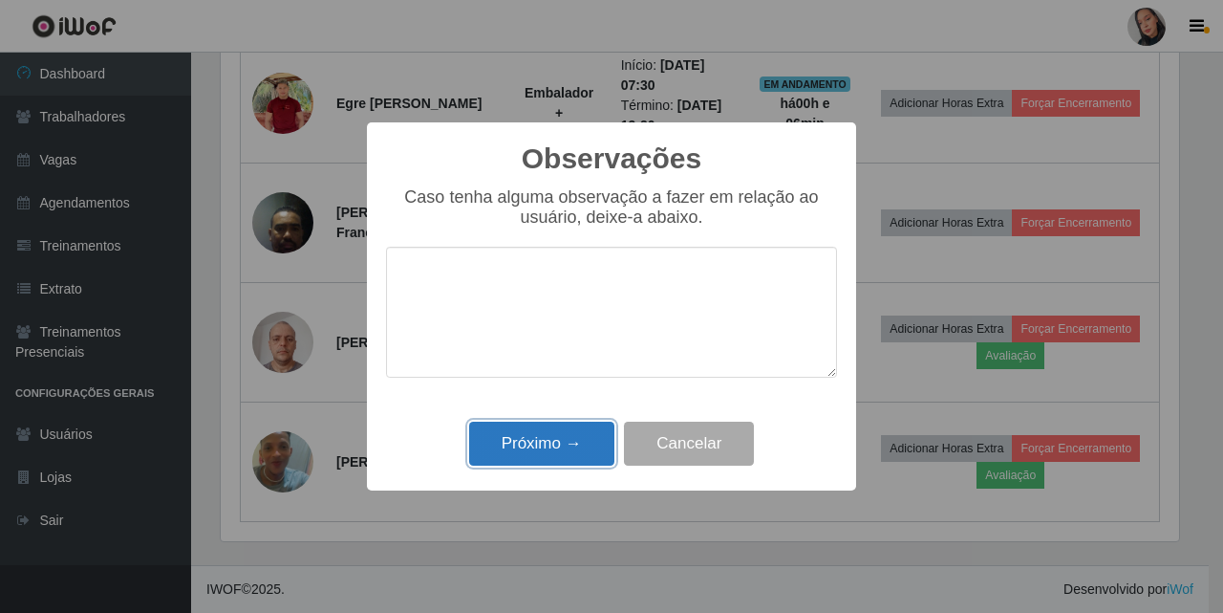
click at [565, 466] on button "Próximo →" at bounding box center [541, 443] width 145 height 45
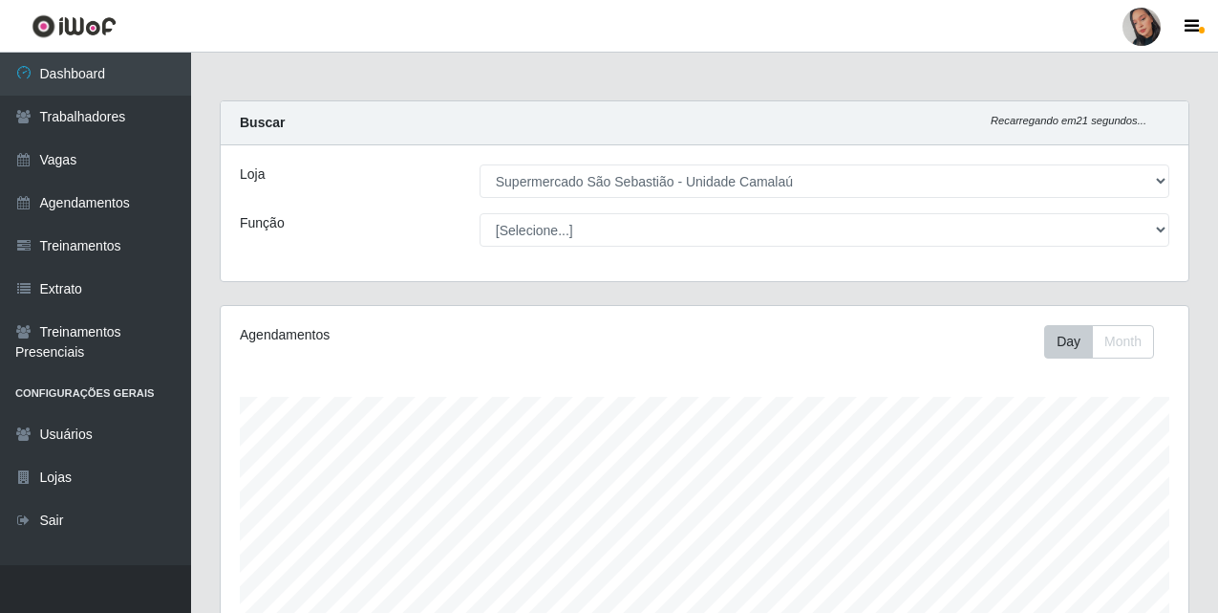
click at [1126, 34] on div at bounding box center [1142, 27] width 38 height 38
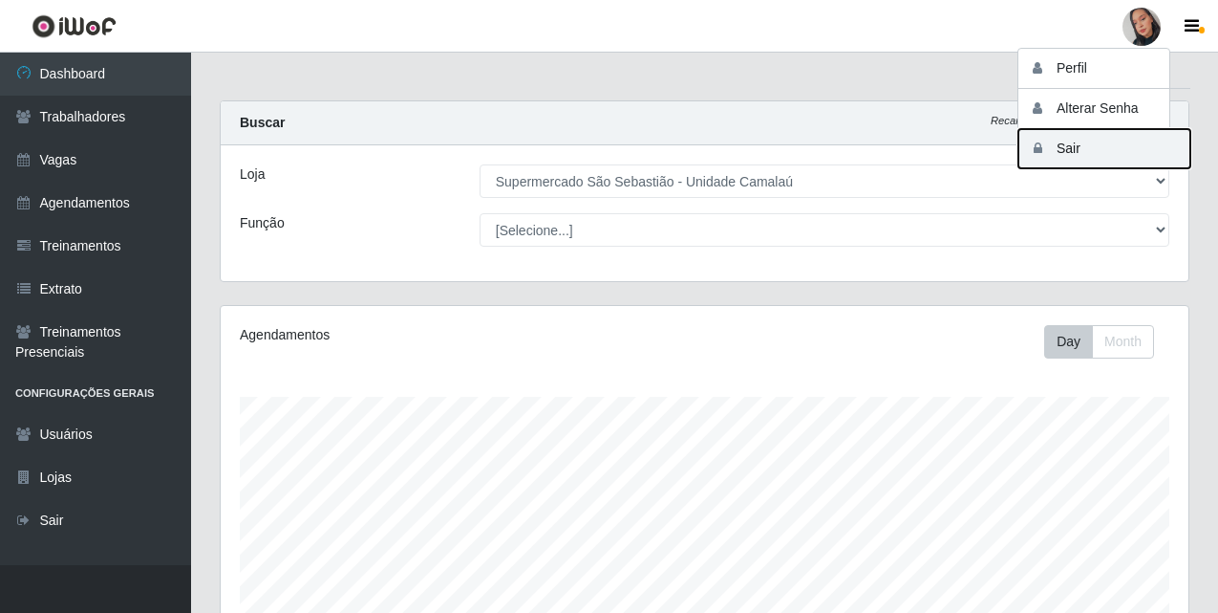
click at [1105, 142] on button "Sair" at bounding box center [1105, 148] width 172 height 39
